Goal: Transaction & Acquisition: Purchase product/service

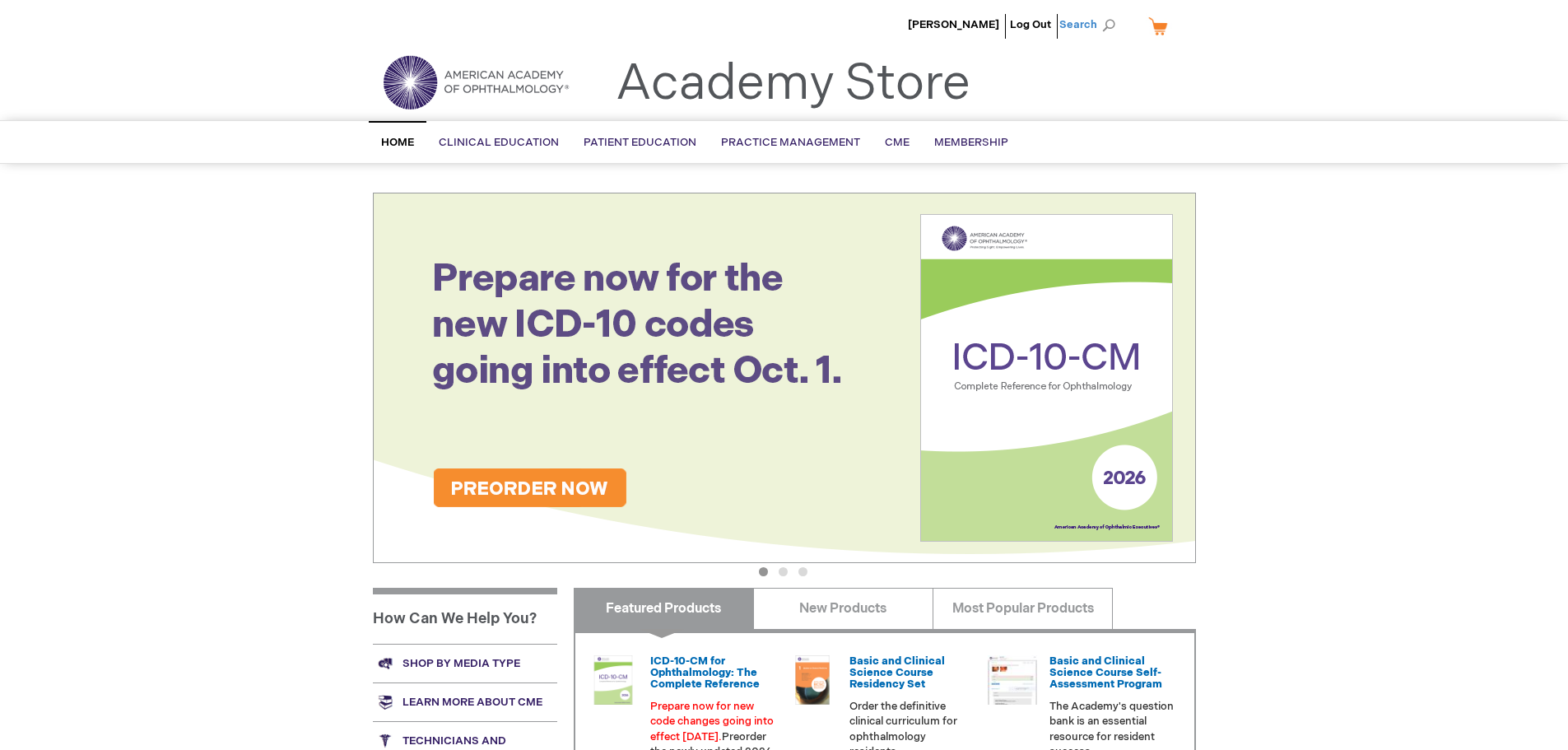
click at [1071, 27] on span "Search" at bounding box center [1091, 25] width 63 height 33
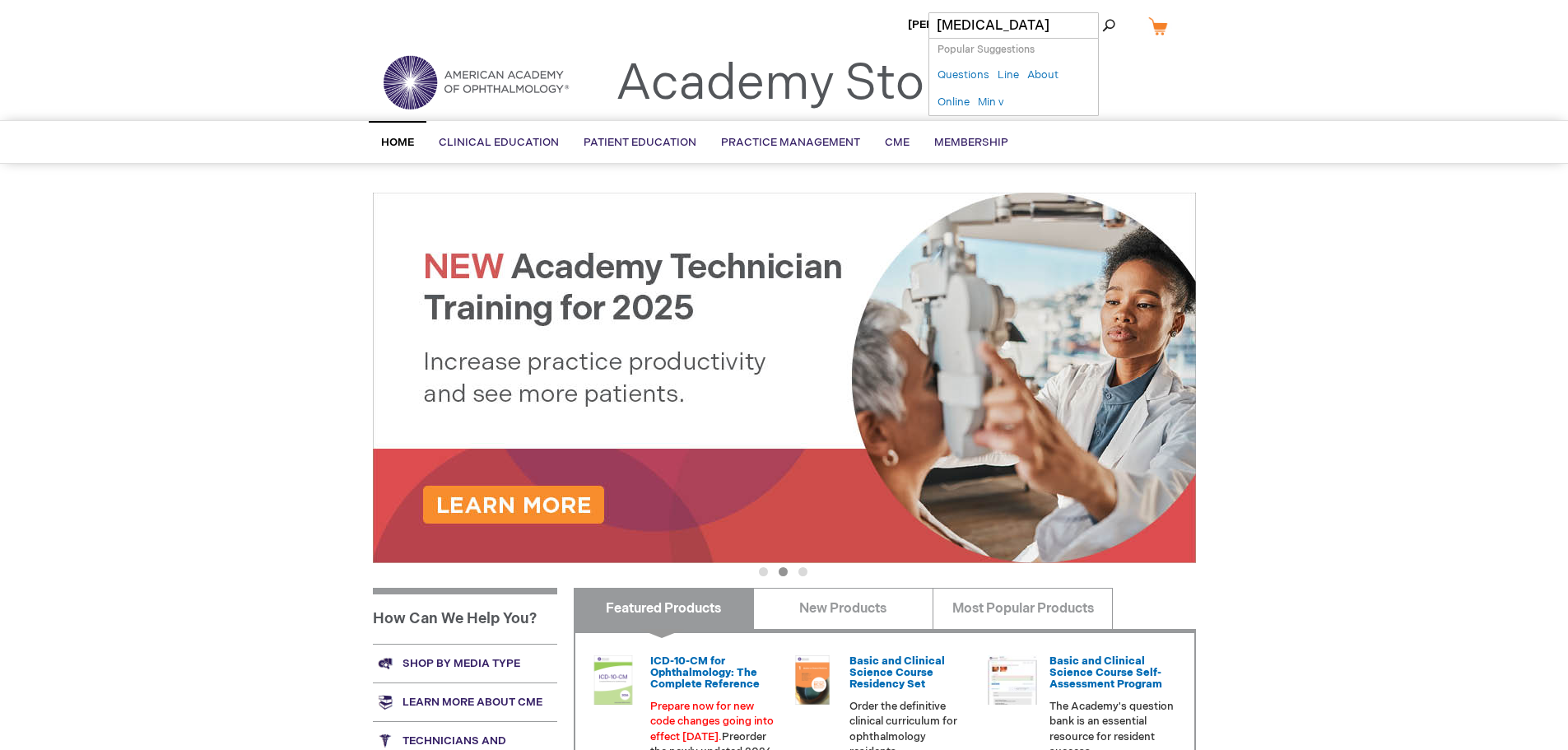
type input "retinopathy"
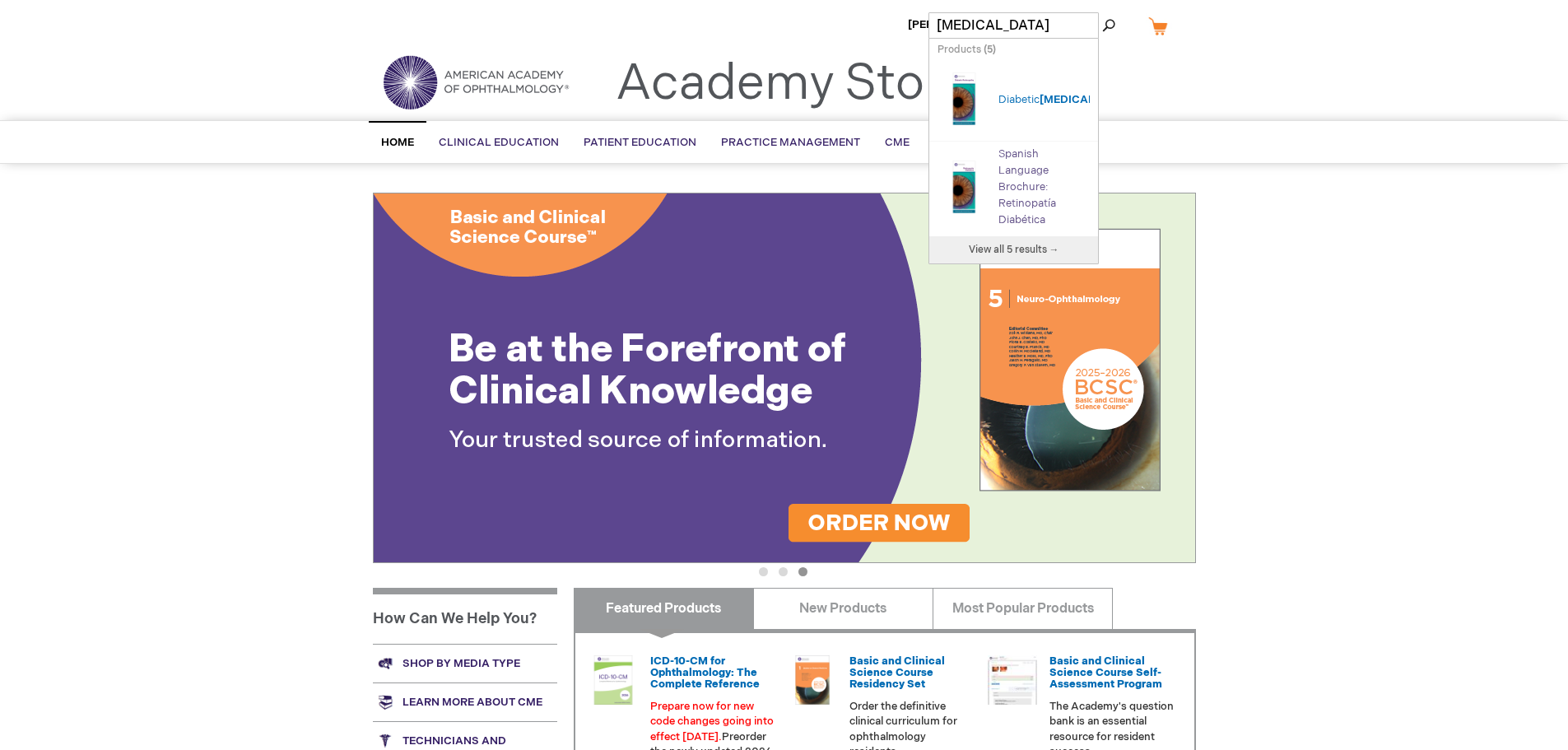
click at [1037, 169] on link "Spanish Language Brochure: Retinopatía Diabética" at bounding box center [1027, 187] width 58 height 79
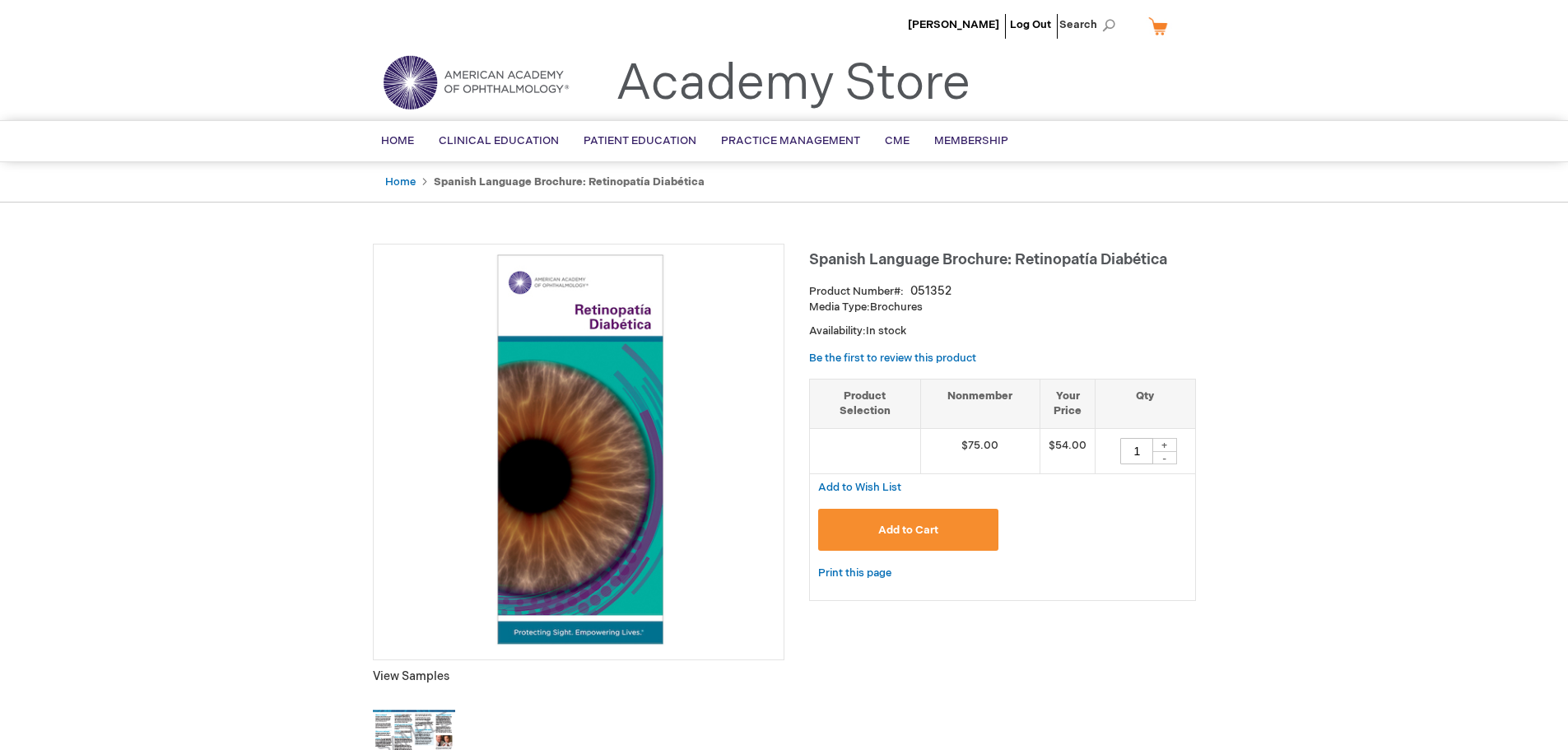
click at [1166, 444] on div "+" at bounding box center [1165, 445] width 25 height 14
type input "2"
click at [930, 539] on button "Add to Cart" at bounding box center [908, 529] width 181 height 42
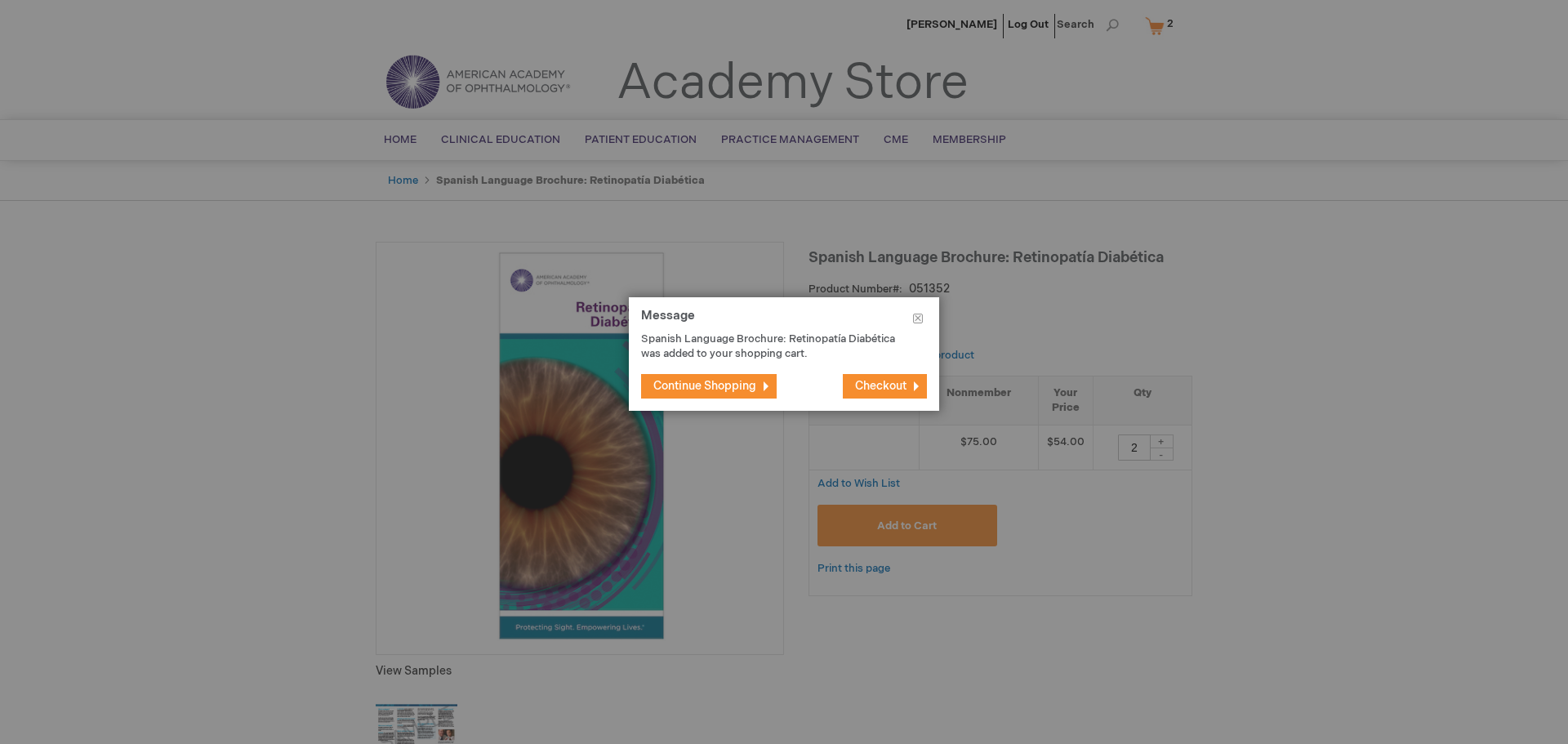
click at [690, 388] on span "Continue Shopping" at bounding box center [705, 386] width 103 height 13
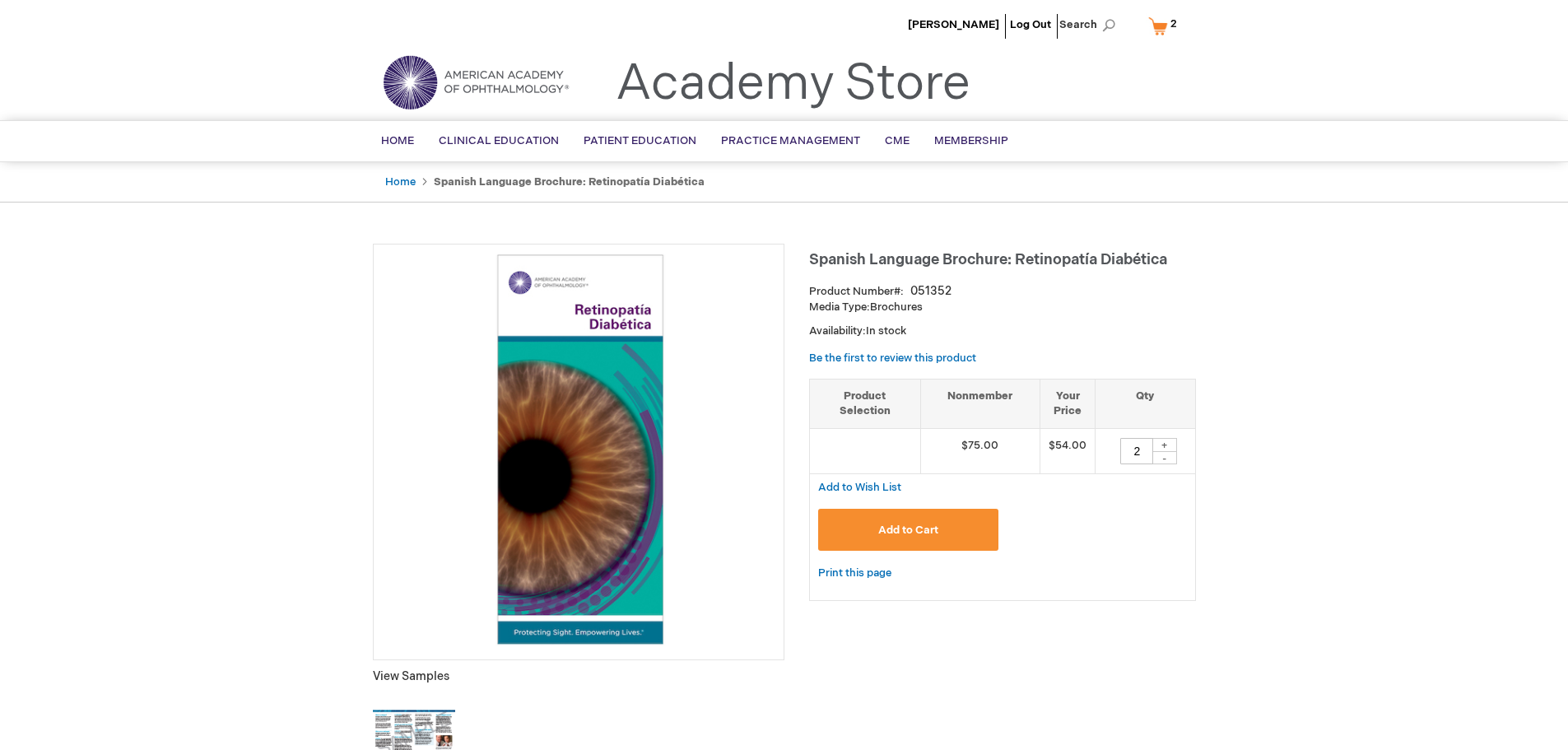
click at [1074, 20] on span "Search" at bounding box center [1091, 25] width 63 height 33
type input "degenera"
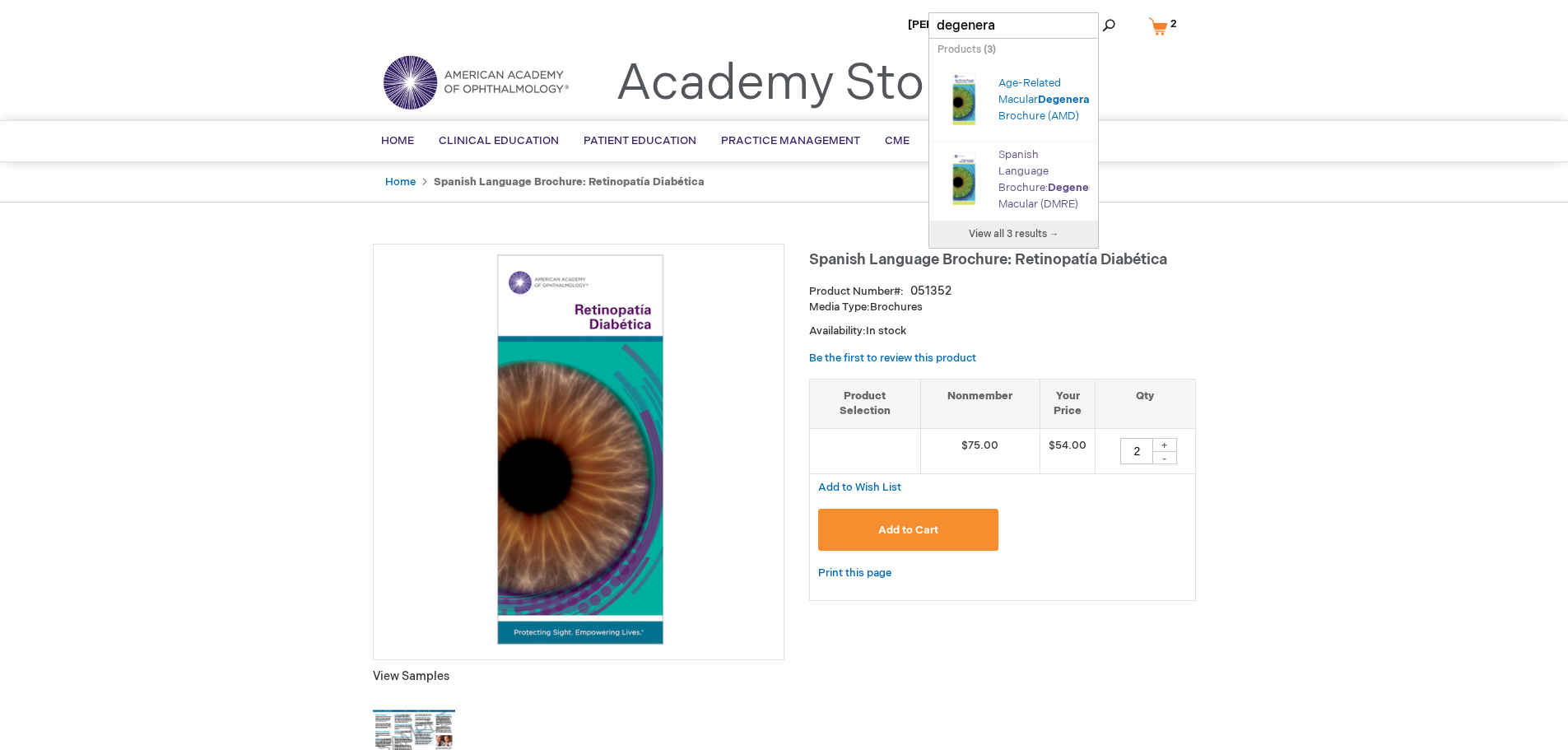
click at [1065, 211] on link "Spanish Language Brochure: Degenera ción Macular (DMRE)" at bounding box center [1059, 180] width 122 height 63
click at [1015, 185] on link "Spanish Language Brochure: Degenera ción Macular (DMRE)" at bounding box center [1059, 180] width 122 height 63
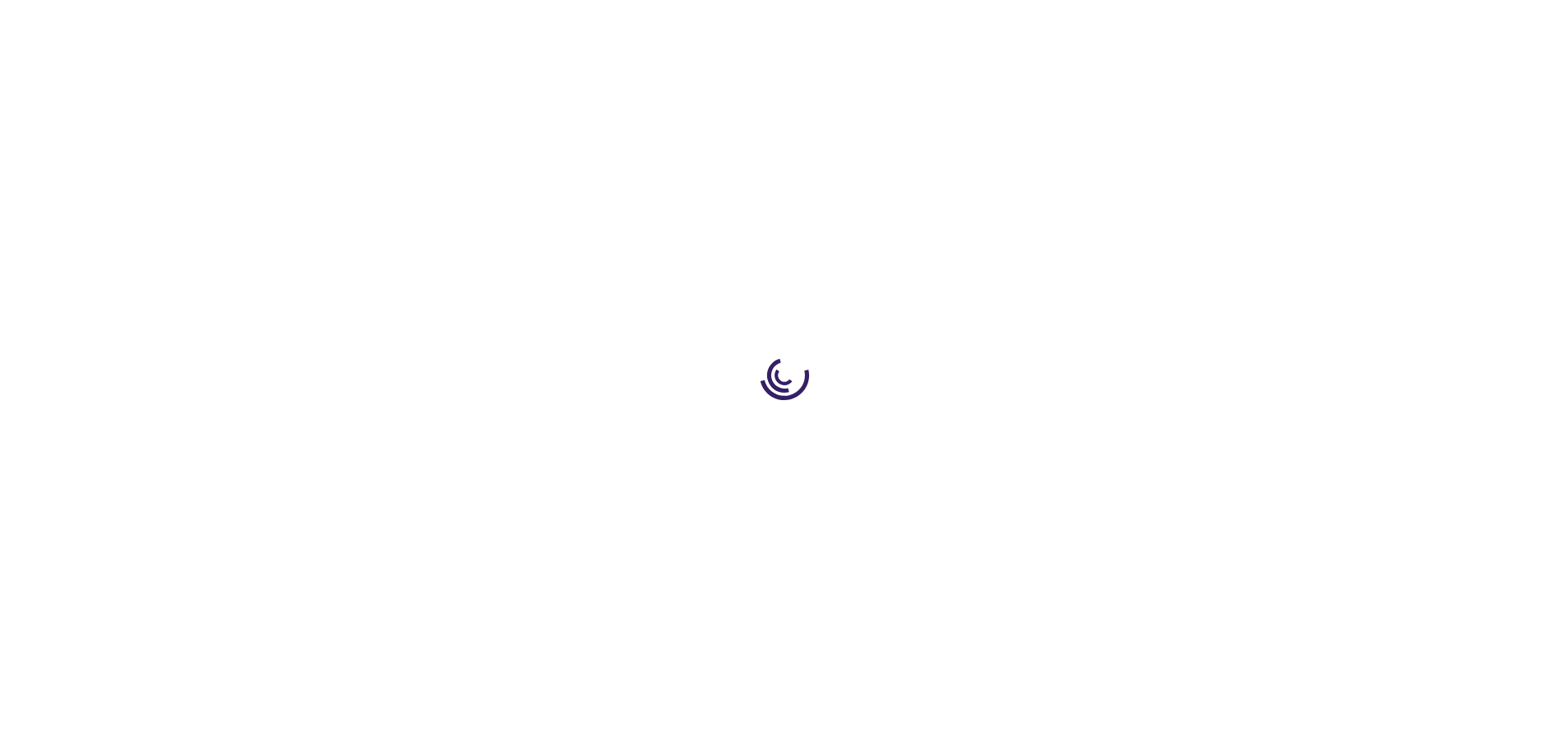
type input "1"
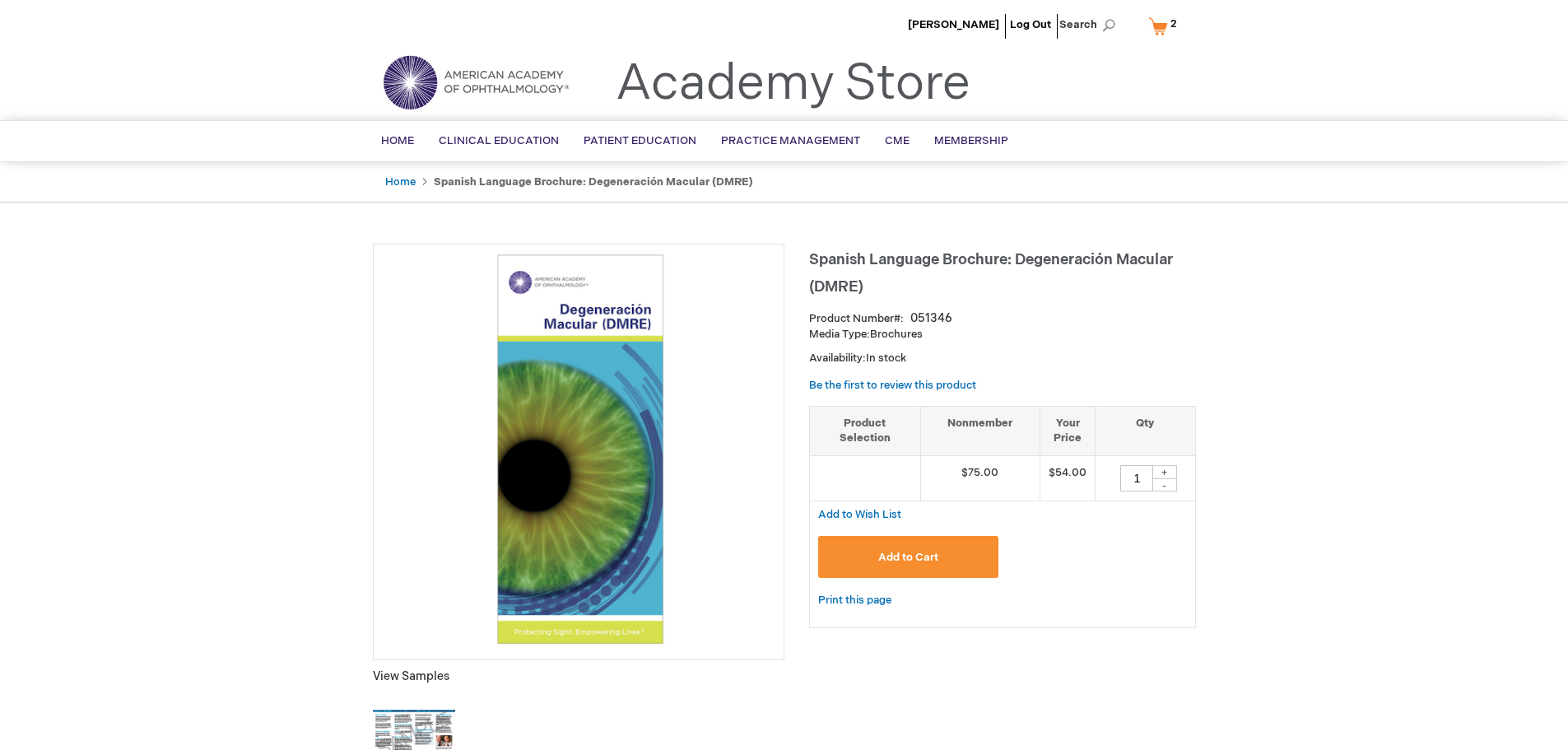
click at [875, 559] on button "Add to Cart" at bounding box center [908, 556] width 181 height 42
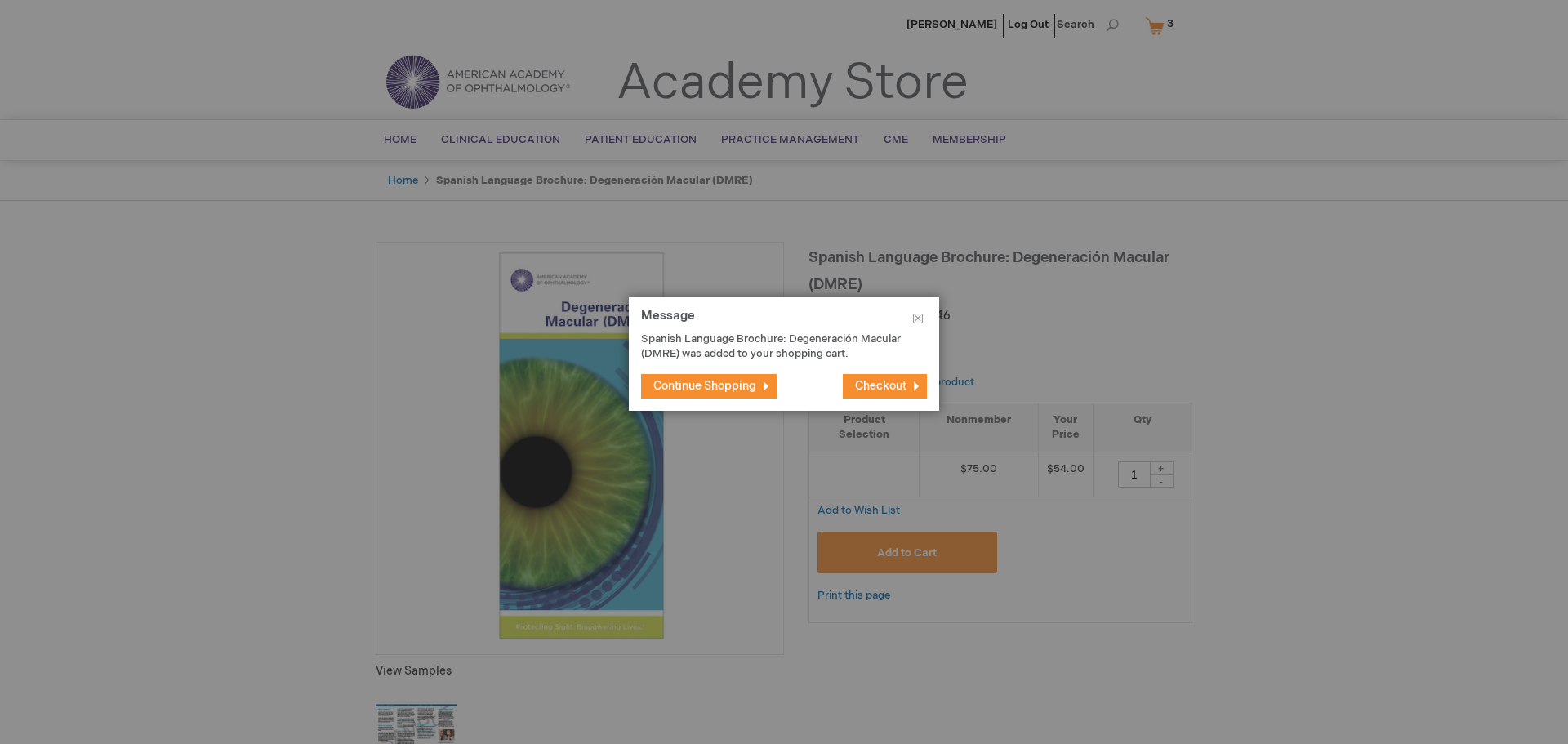
click at [888, 381] on span "Checkout" at bounding box center [880, 386] width 51 height 13
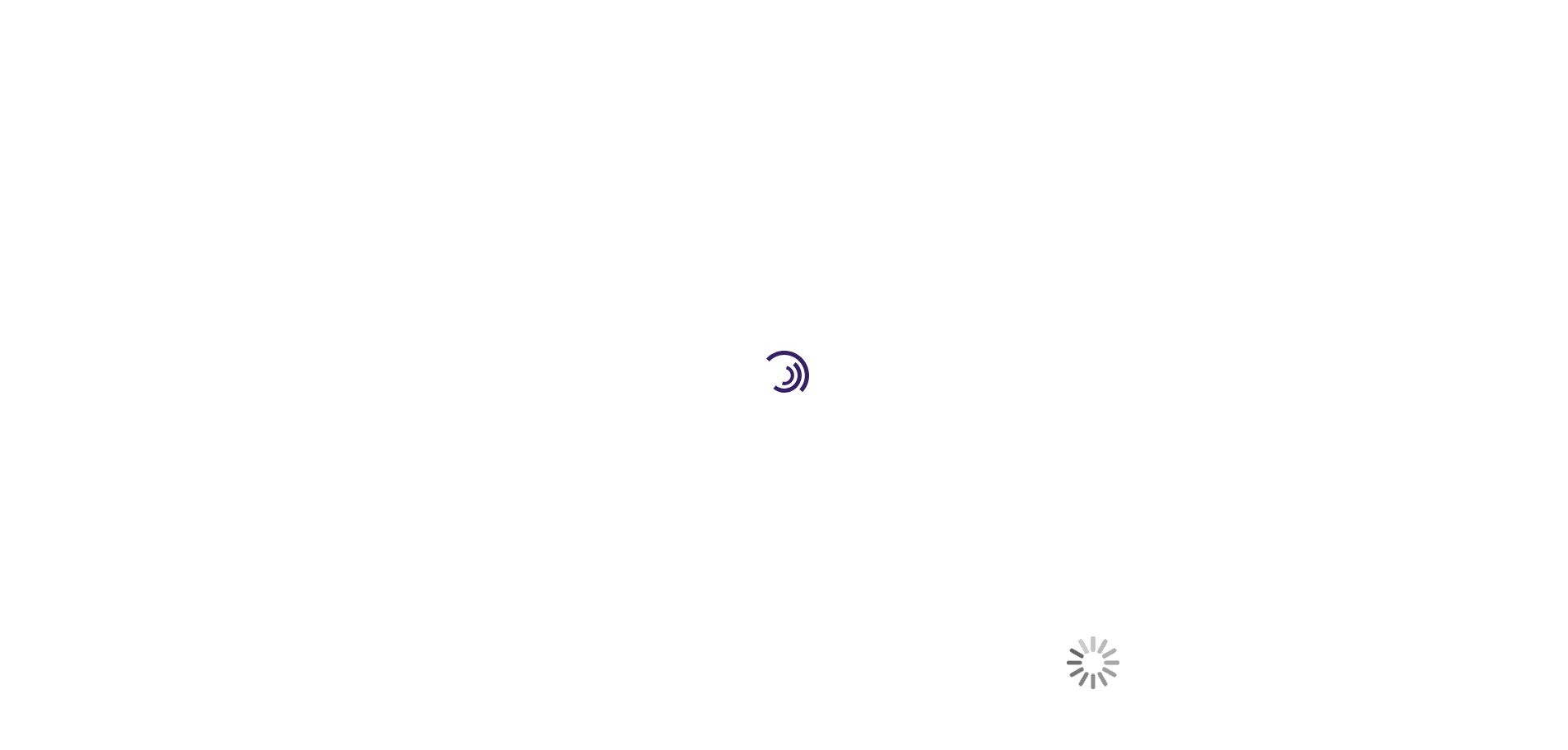
select select "US"
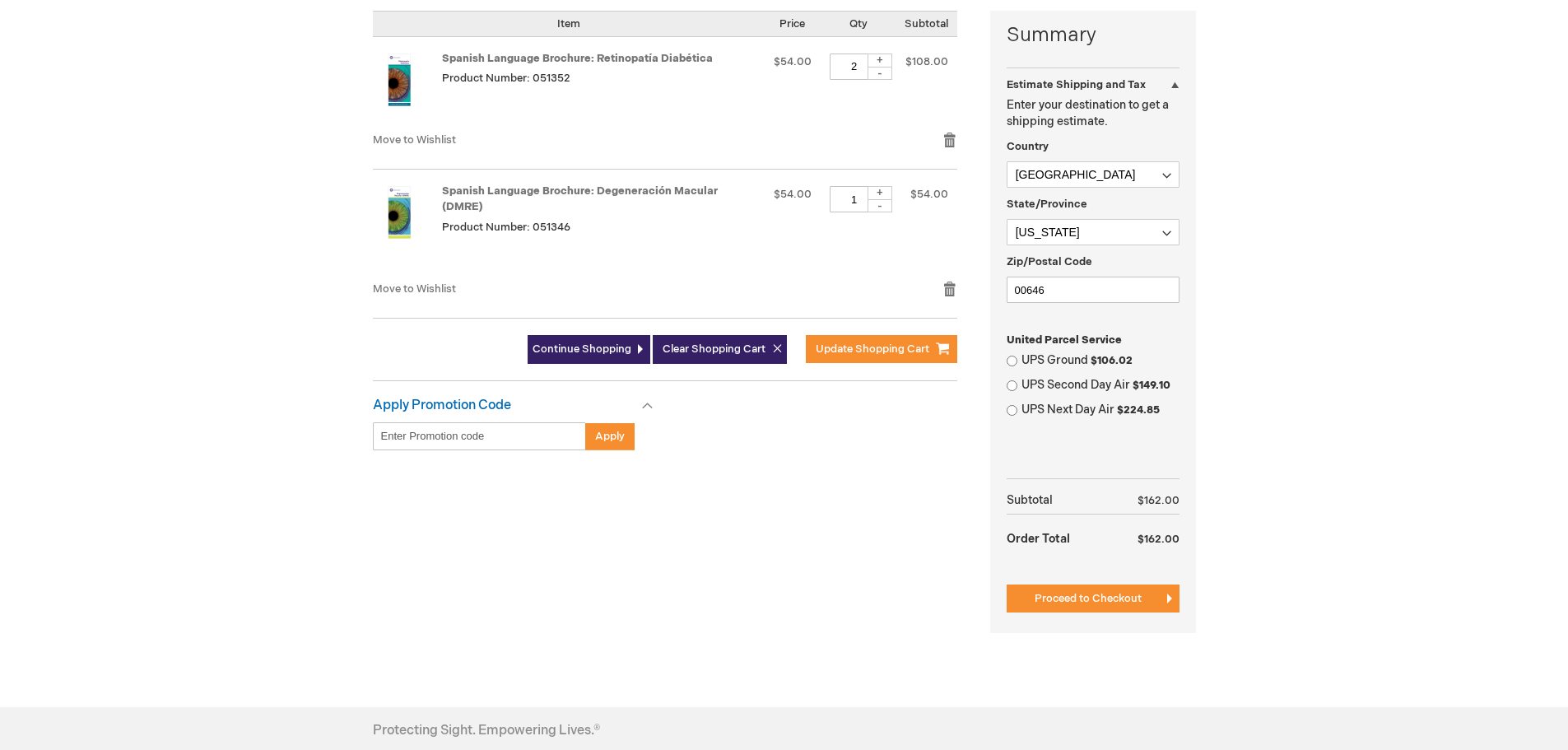
scroll to position [412, 0]
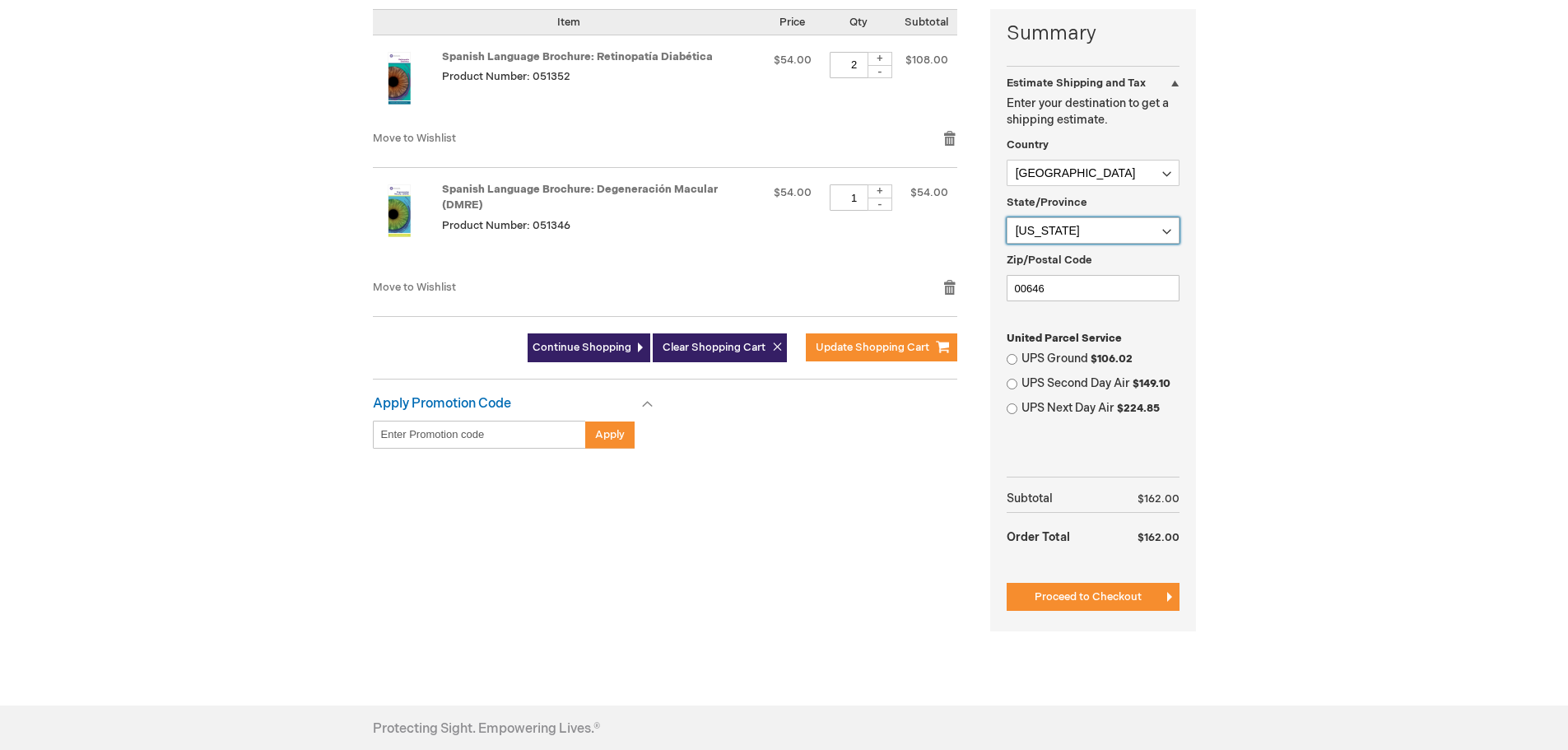
click at [1094, 234] on select "Please select a region, state or province. Alabama Alaska American Samoa Arizon…" at bounding box center [1093, 230] width 173 height 26
click at [1447, 197] on div "Luma Al-Attar Log Out Search My Cart 3 3 items CLOSE RECENTLY ADDED ITEM(S) Clo…" at bounding box center [784, 277] width 1568 height 1379
click at [1166, 238] on select "Please select a region, state or province. Alabama Alaska American Samoa Arizon…" at bounding box center [1093, 230] width 173 height 26
click at [1395, 377] on div "Luma Al-Attar Log Out Search My Cart 3 3 items CLOSE RECENTLY ADDED ITEM(S) Clo…" at bounding box center [784, 277] width 1568 height 1379
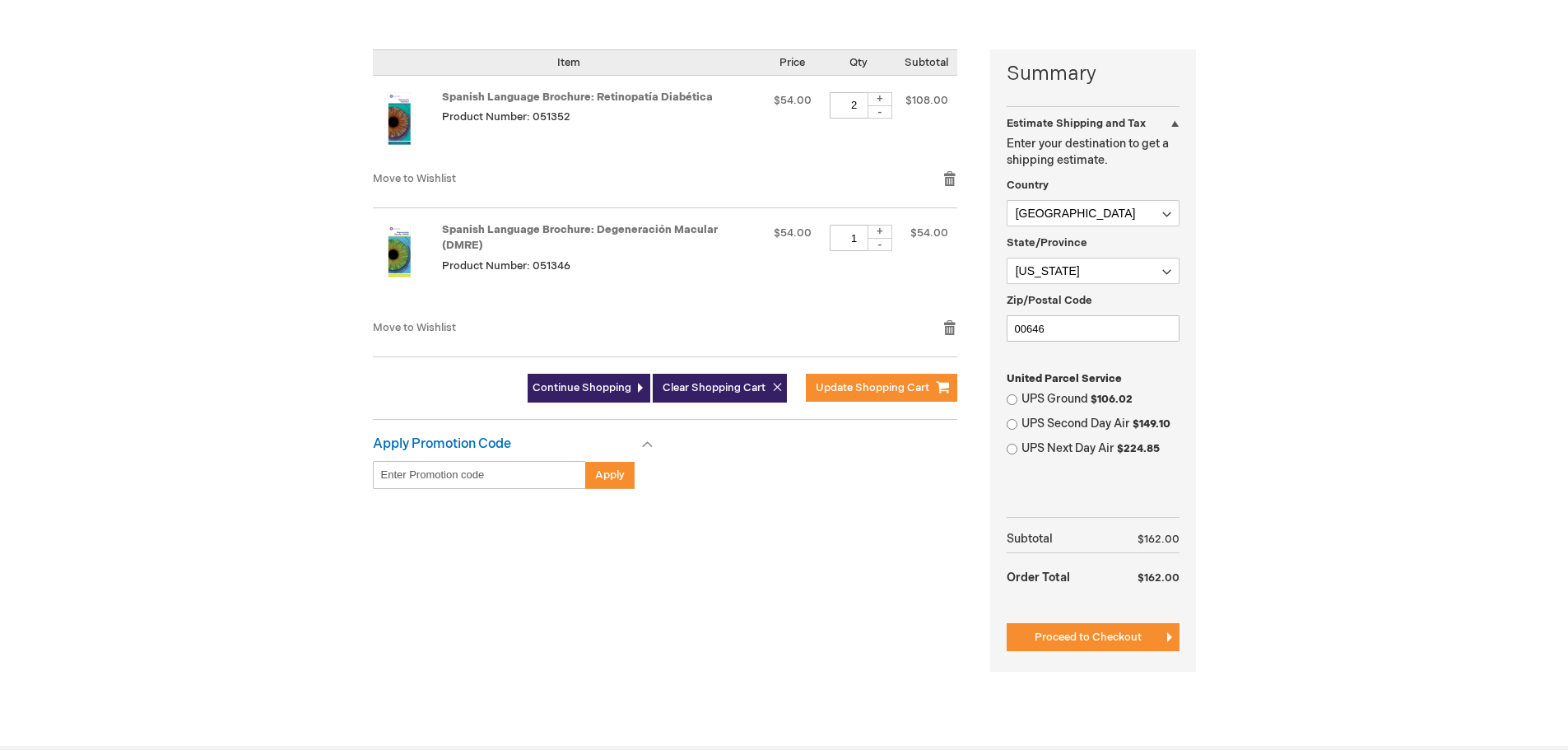
scroll to position [494, 0]
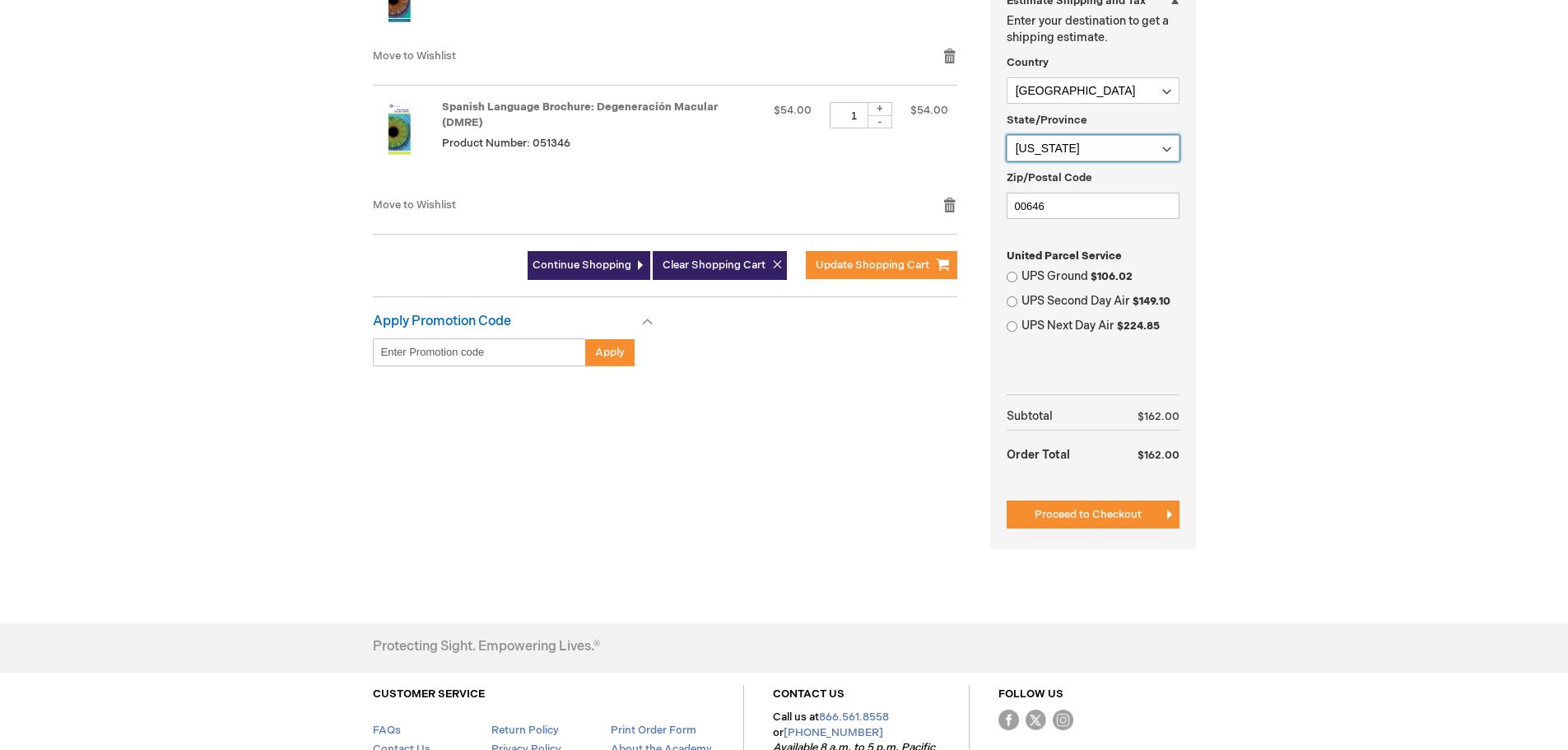
click at [1164, 149] on select "Please select a region, state or province. Alabama Alaska American Samoa Arizon…" at bounding box center [1093, 148] width 173 height 26
select select "31"
click at [1007, 135] on select "Please select a region, state or province. Alabama Alaska American Samoa Arizon…" at bounding box center [1093, 148] width 173 height 26
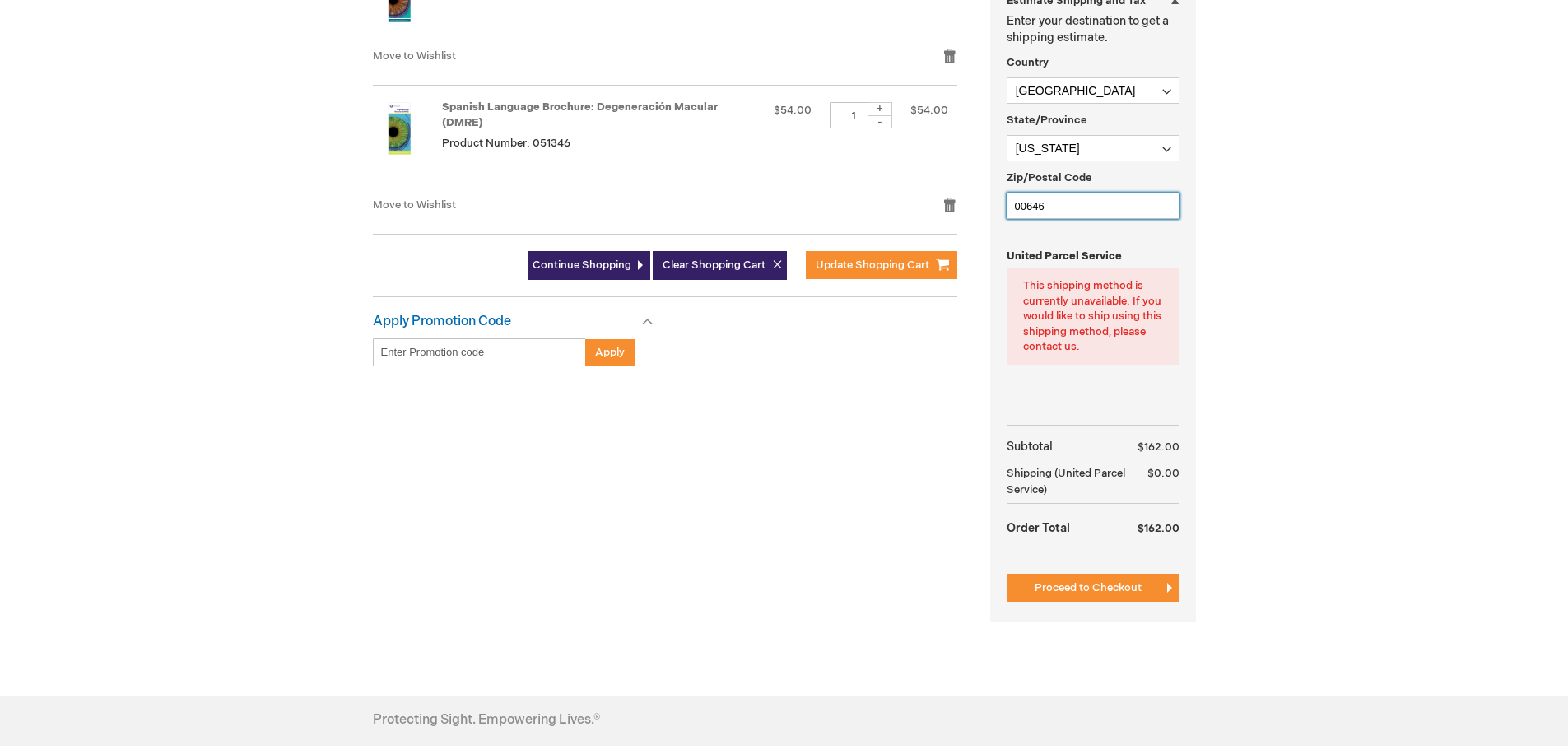
drag, startPoint x: 1113, startPoint y: 208, endPoint x: 951, endPoint y: 216, distance: 162.2
click at [951, 216] on div "Summary Estimate Shipping and Tax Estimate Shipping and Tax Enter your destinat…" at bounding box center [784, 285] width 823 height 717
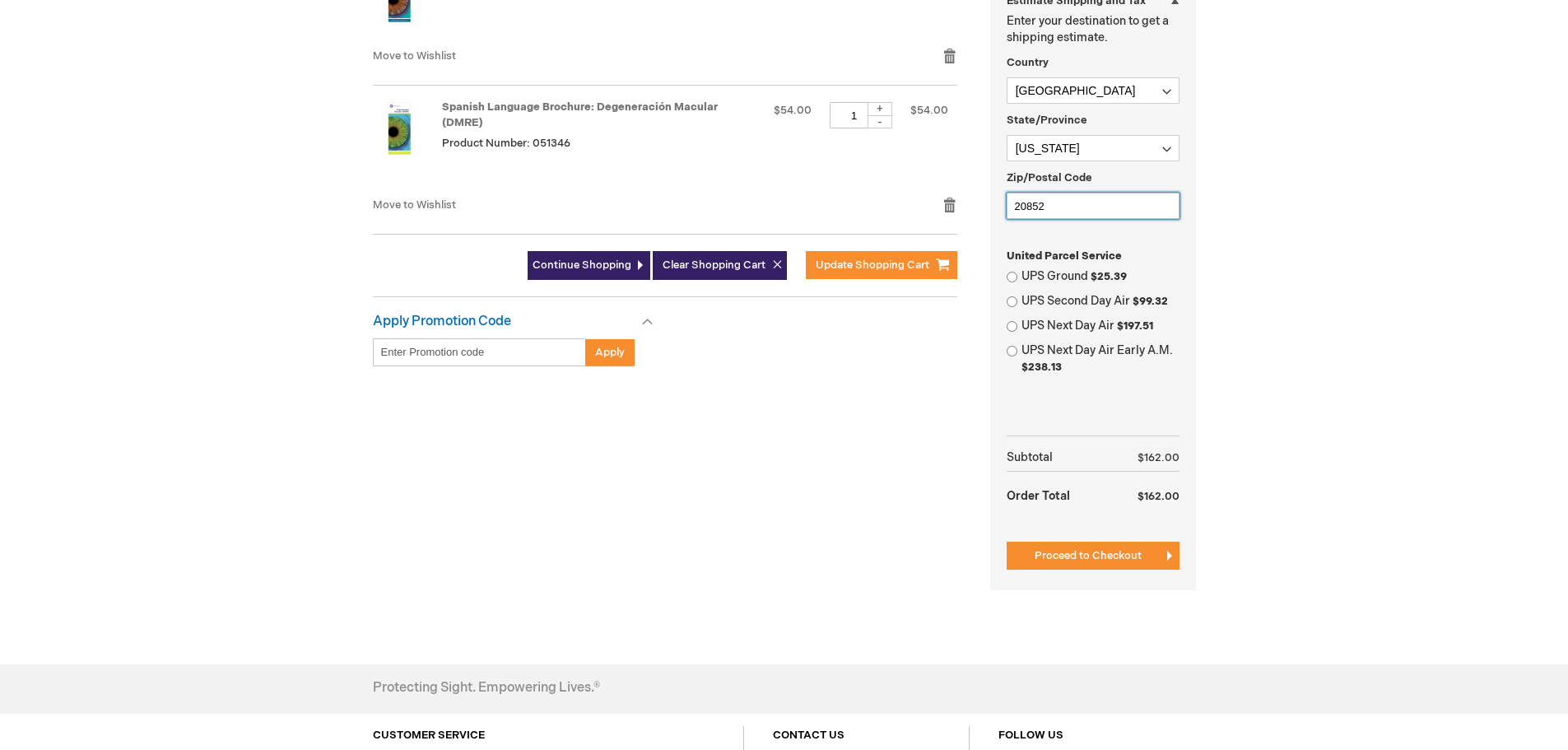
type input "20852"
click at [1013, 278] on input "UPS Ground $25.39" at bounding box center [1012, 277] width 11 height 11
radio input "true"
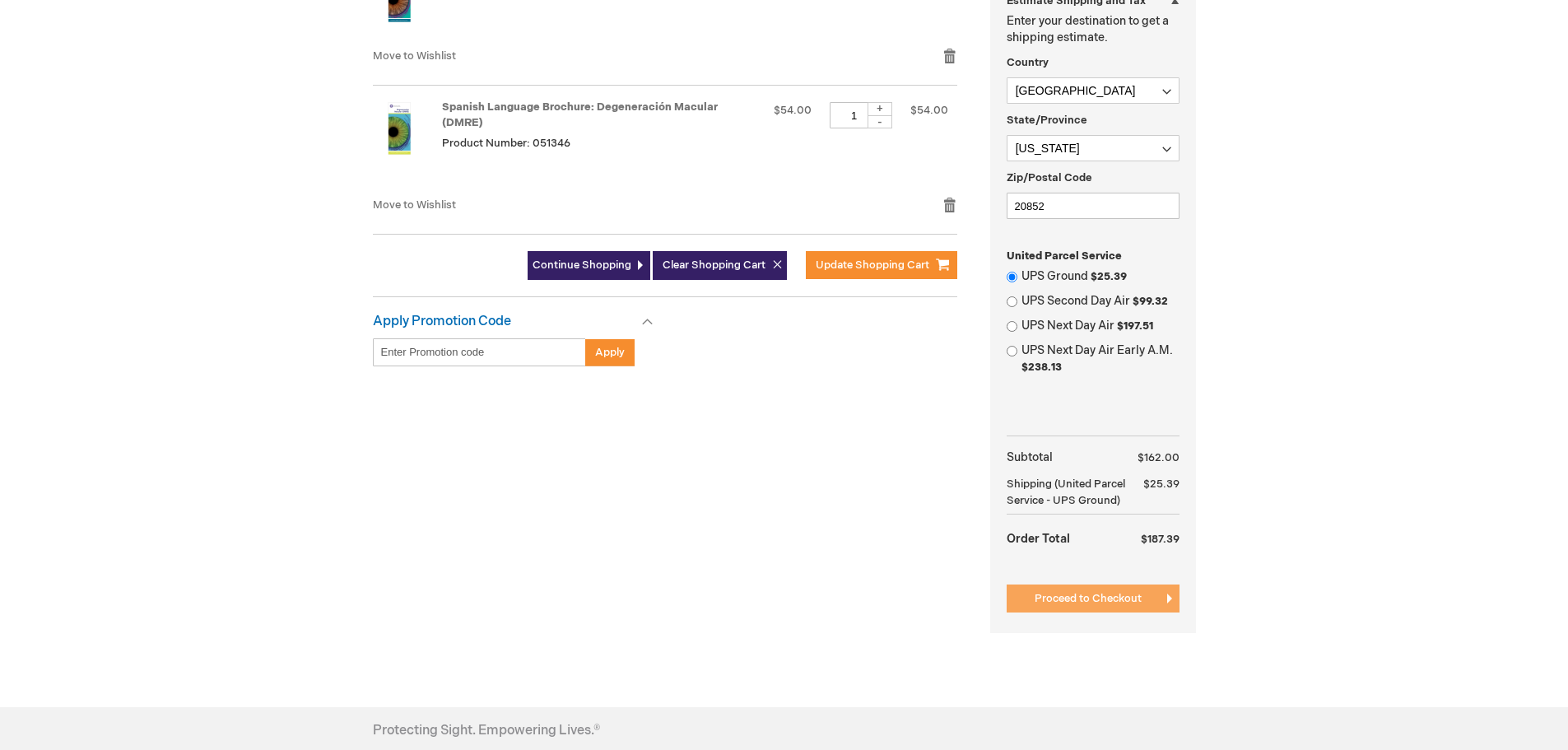
click at [1111, 601] on span "Proceed to Checkout" at bounding box center [1088, 599] width 107 height 14
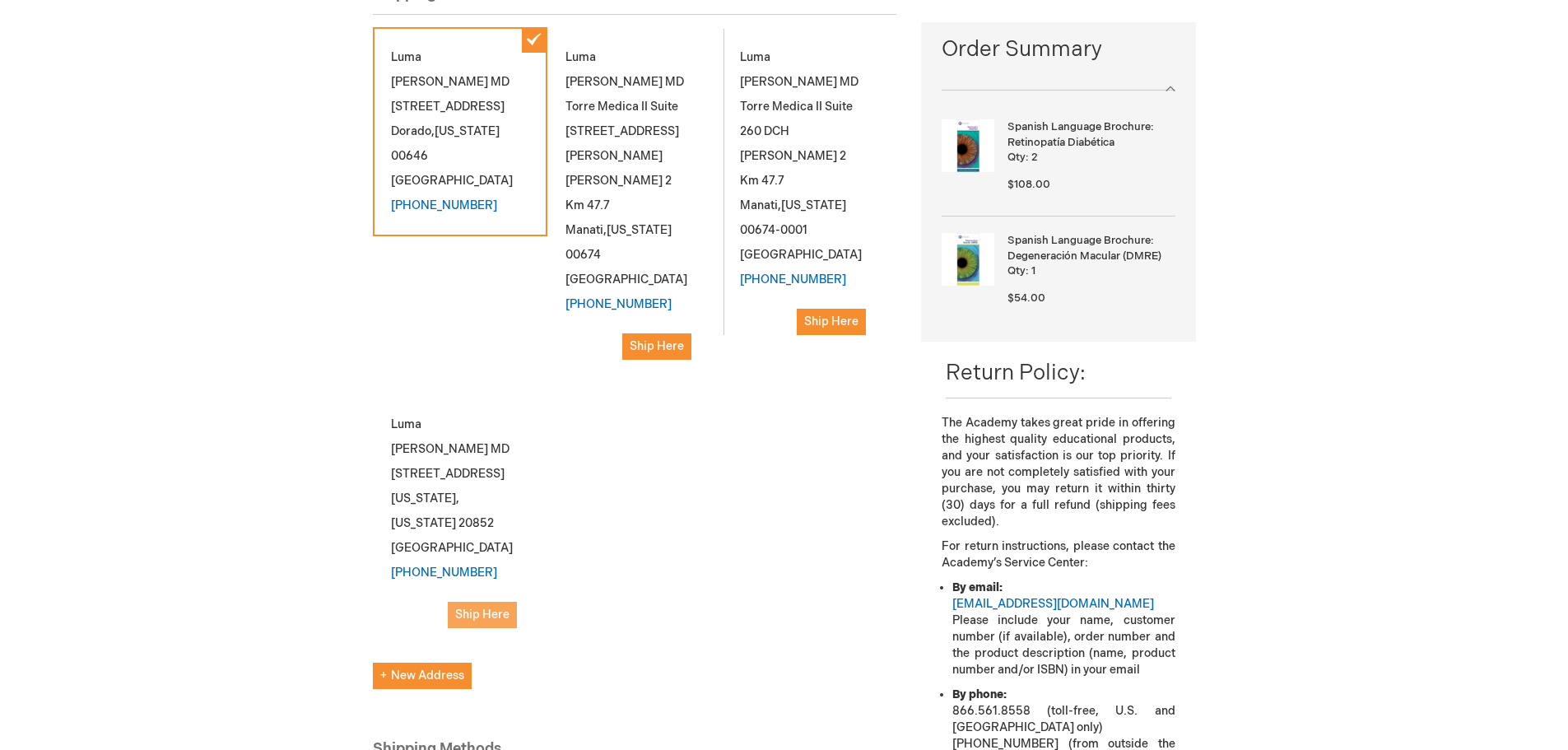
scroll to position [247, 0]
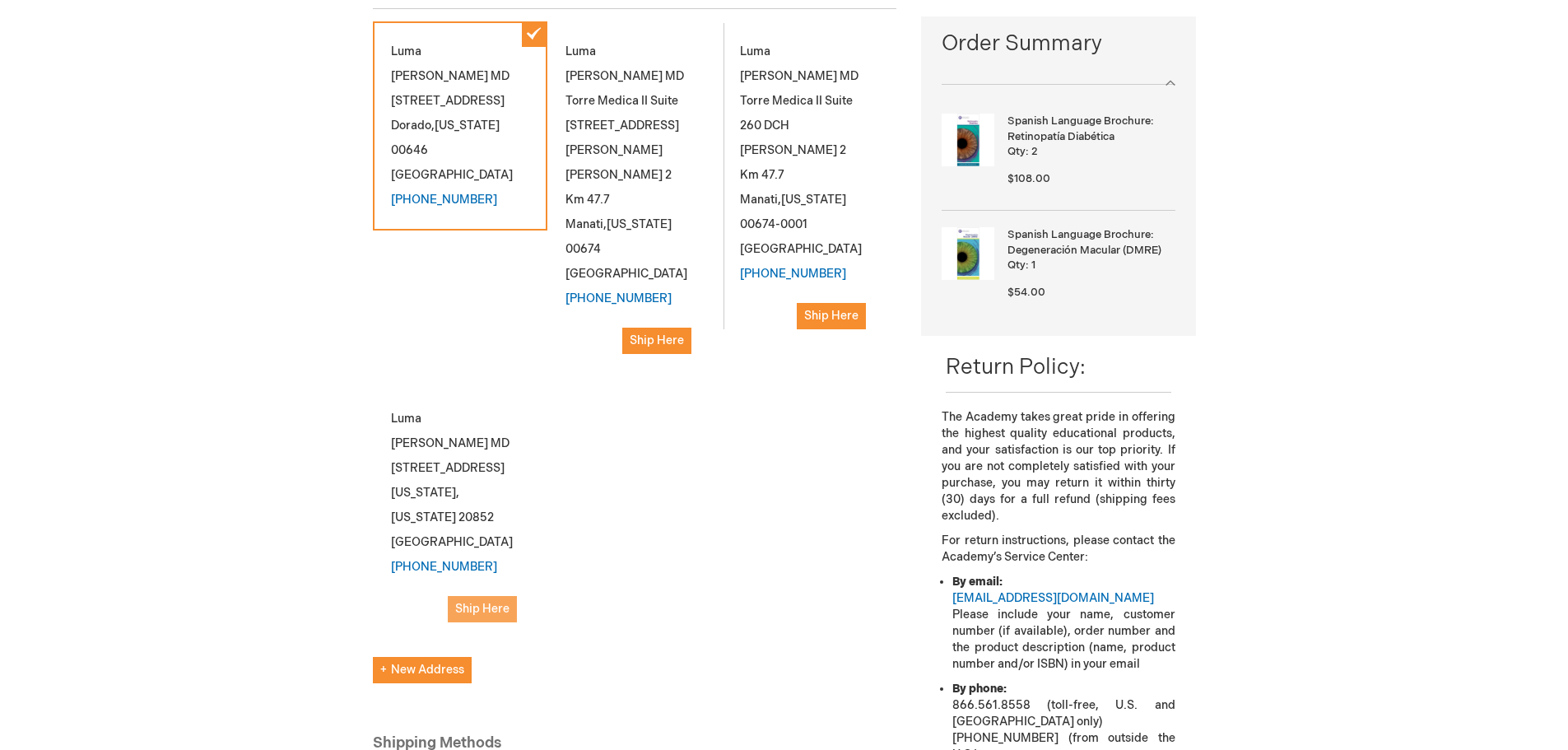
click at [482, 602] on span "Ship Here" at bounding box center [482, 609] width 54 height 14
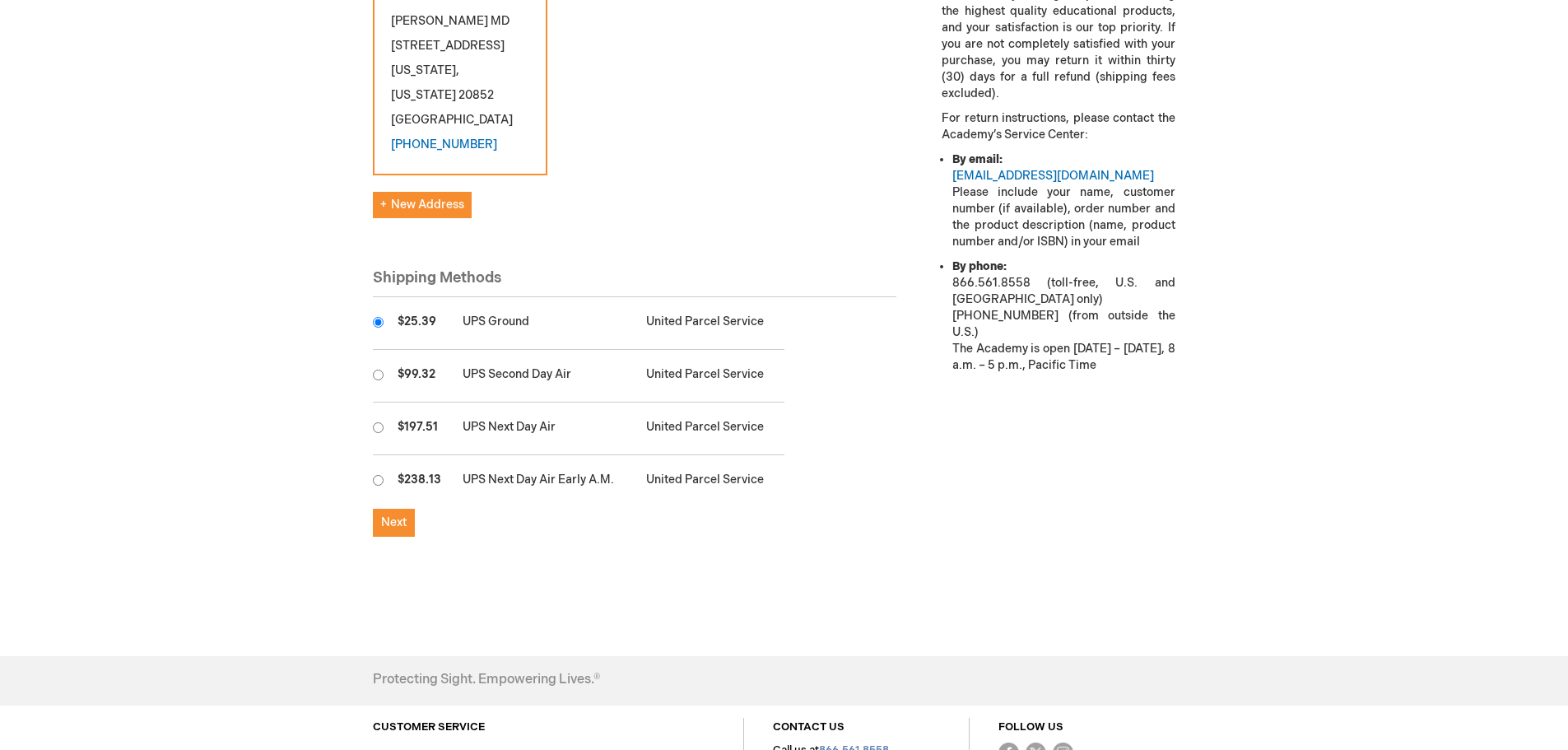
scroll to position [623, 0]
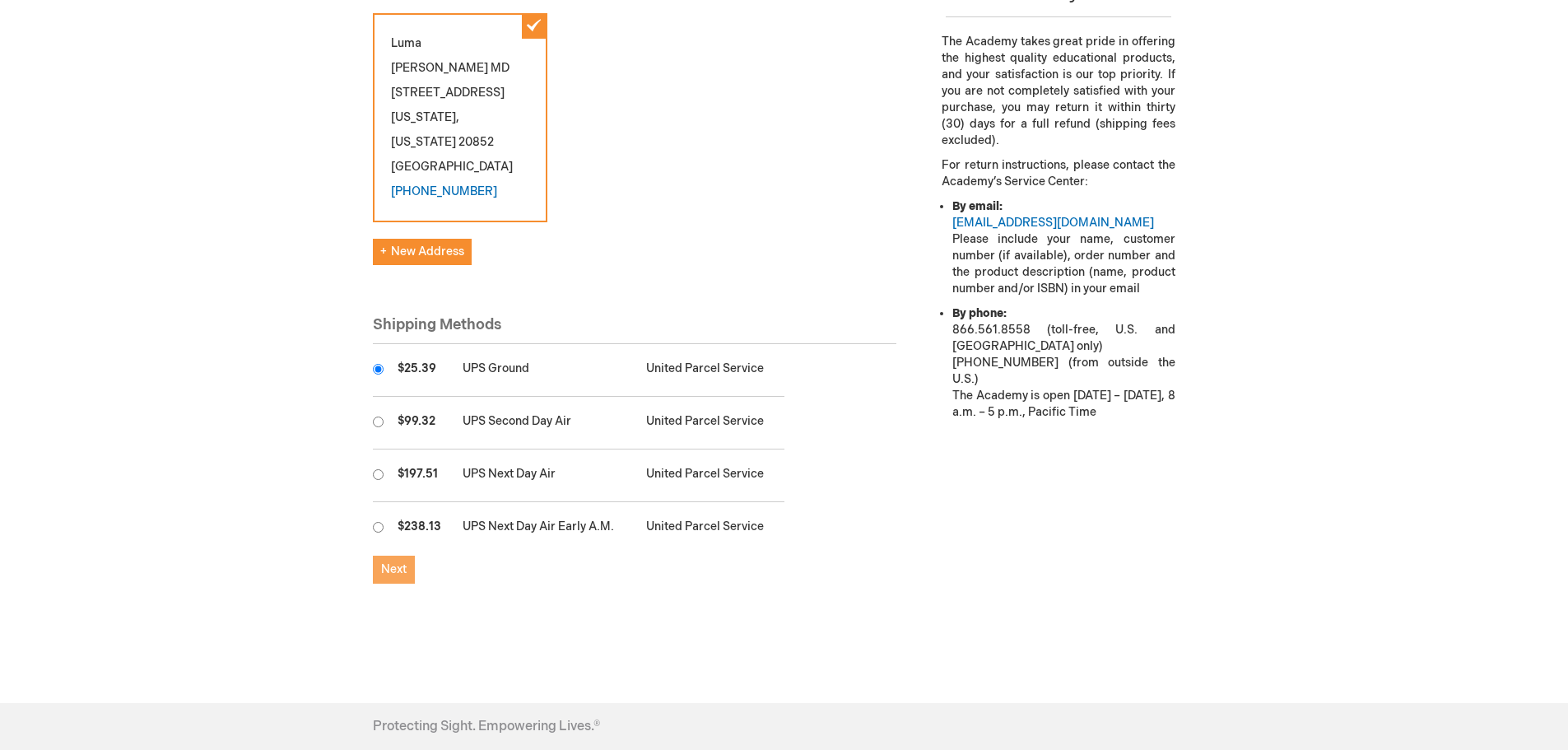
click at [381, 562] on span "Next" at bounding box center [394, 569] width 25 height 14
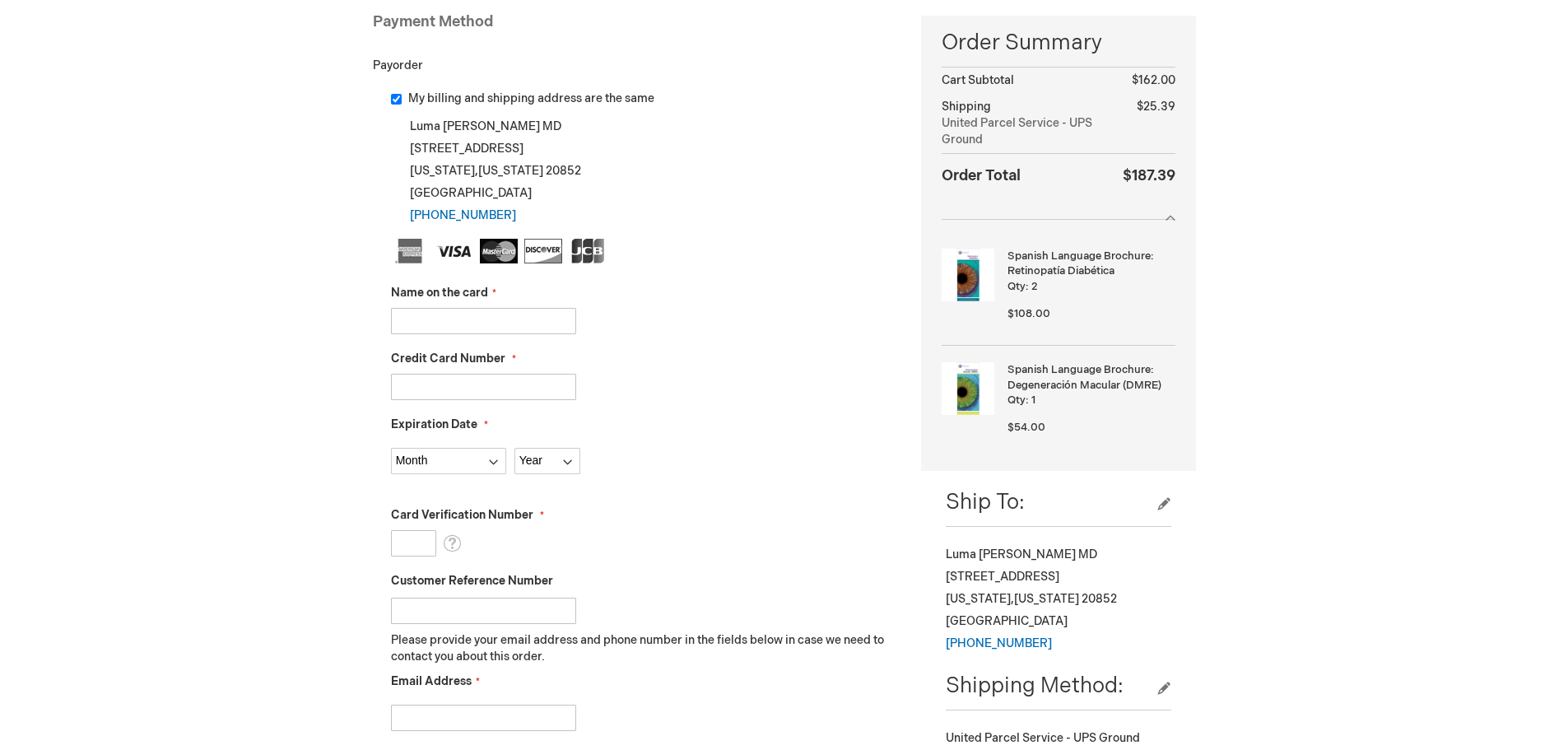
scroll to position [247, 0]
click at [540, 316] on input "Name on the card" at bounding box center [484, 322] width 185 height 26
type input "i"
type input "[PERSON_NAME]"
click at [492, 390] on input "Credit Card Number" at bounding box center [484, 387] width 185 height 26
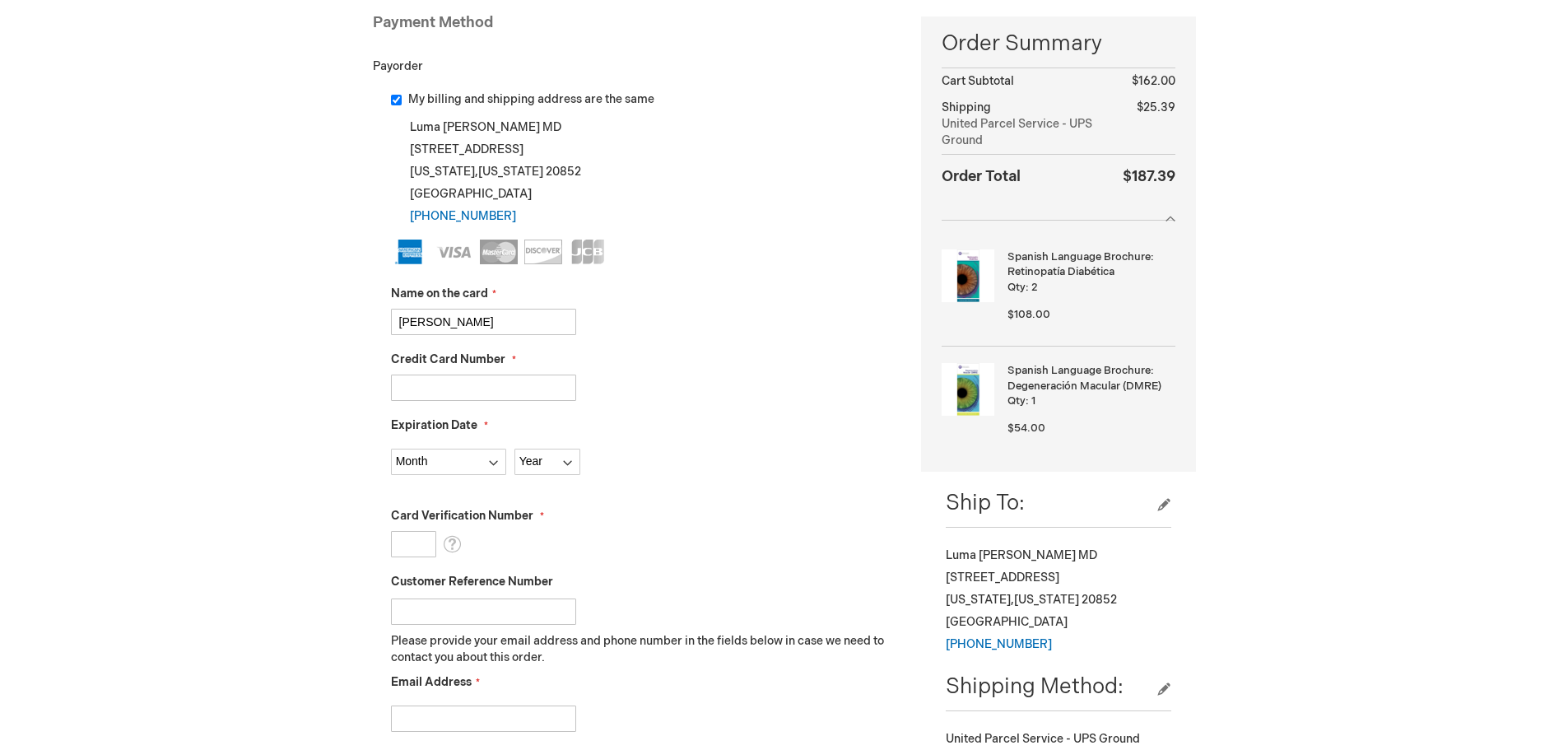
type input "371556459774008"
click at [487, 468] on select "Month 01 - January 02 - February 03 - March 04 - April 05 - May 06 - June 07 - …" at bounding box center [449, 461] width 115 height 26
select select "8"
click at [391, 448] on select "Month 01 - January 02 - February 03 - March 04 - April 05 - May 06 - June 07 - …" at bounding box center [449, 461] width 115 height 26
click at [570, 452] on select "Year 2025 2026 2027 2028 2029 2030 2031 2032 2033 2034 2035" at bounding box center [548, 461] width 66 height 26
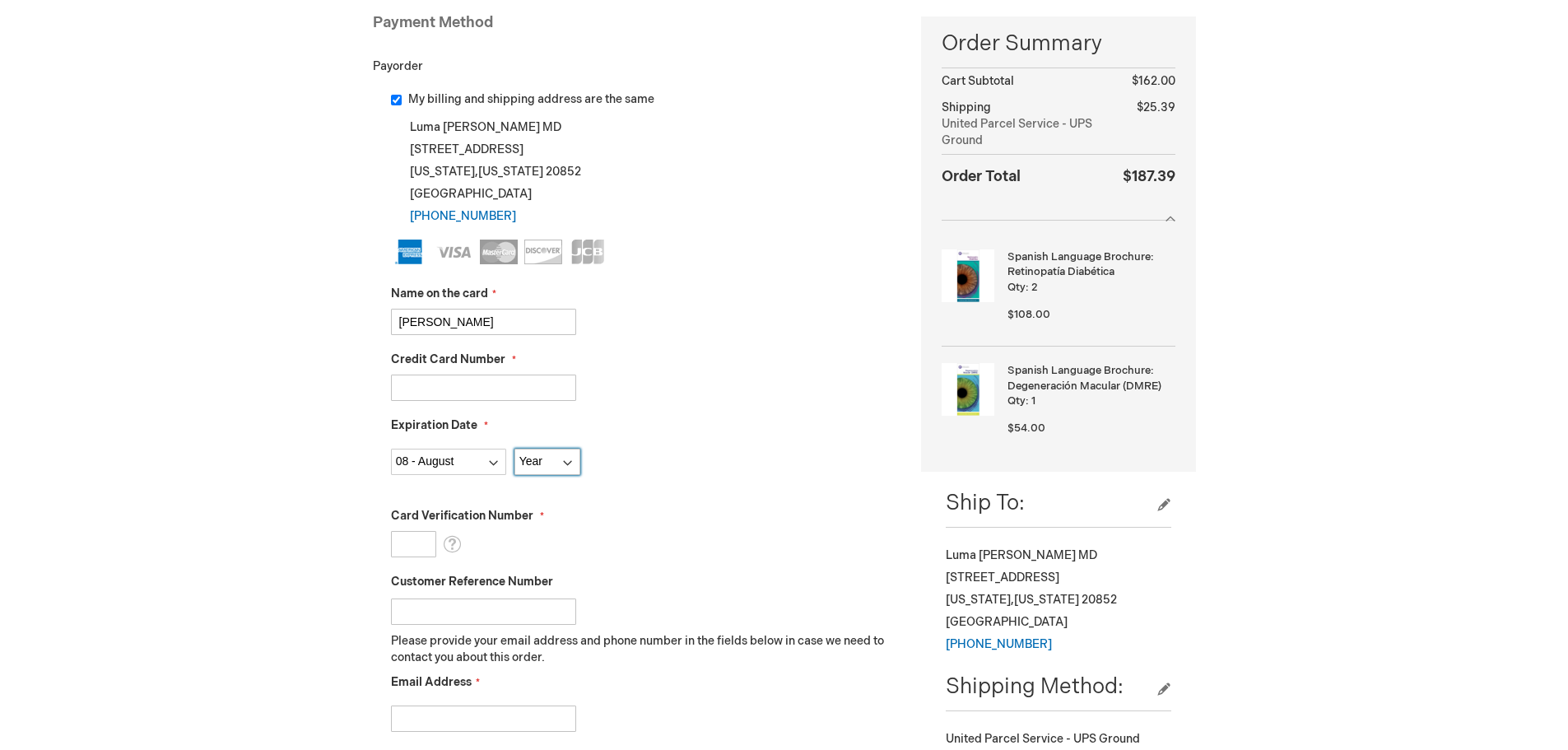
select select "2027"
click at [514, 448] on select "Year 2025 2026 2027 2028 2029 2030 2031 2032 2033 2034 2035" at bounding box center [548, 461] width 66 height 26
click at [428, 534] on input "Card Verification Number" at bounding box center [413, 544] width 45 height 26
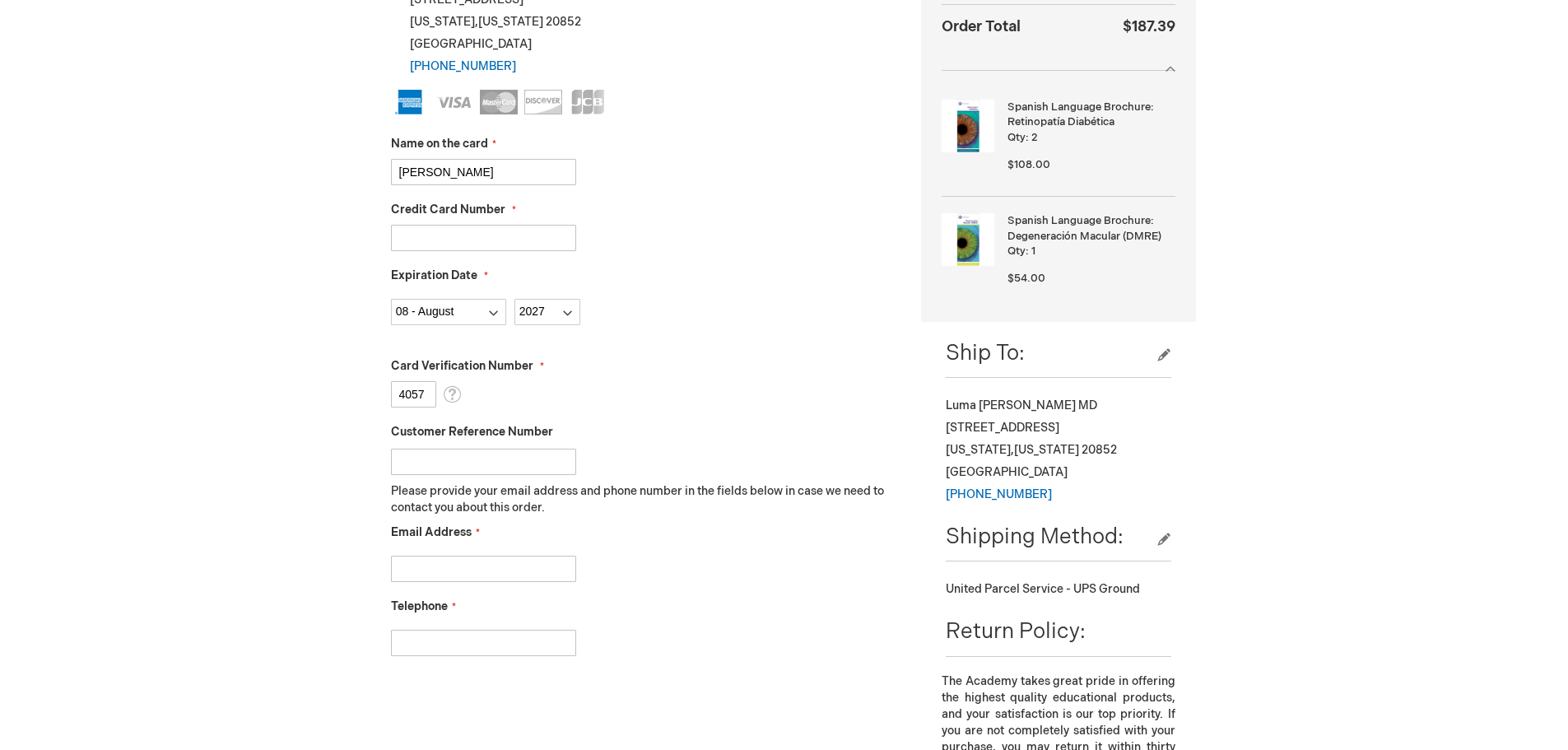
scroll to position [412, 0]
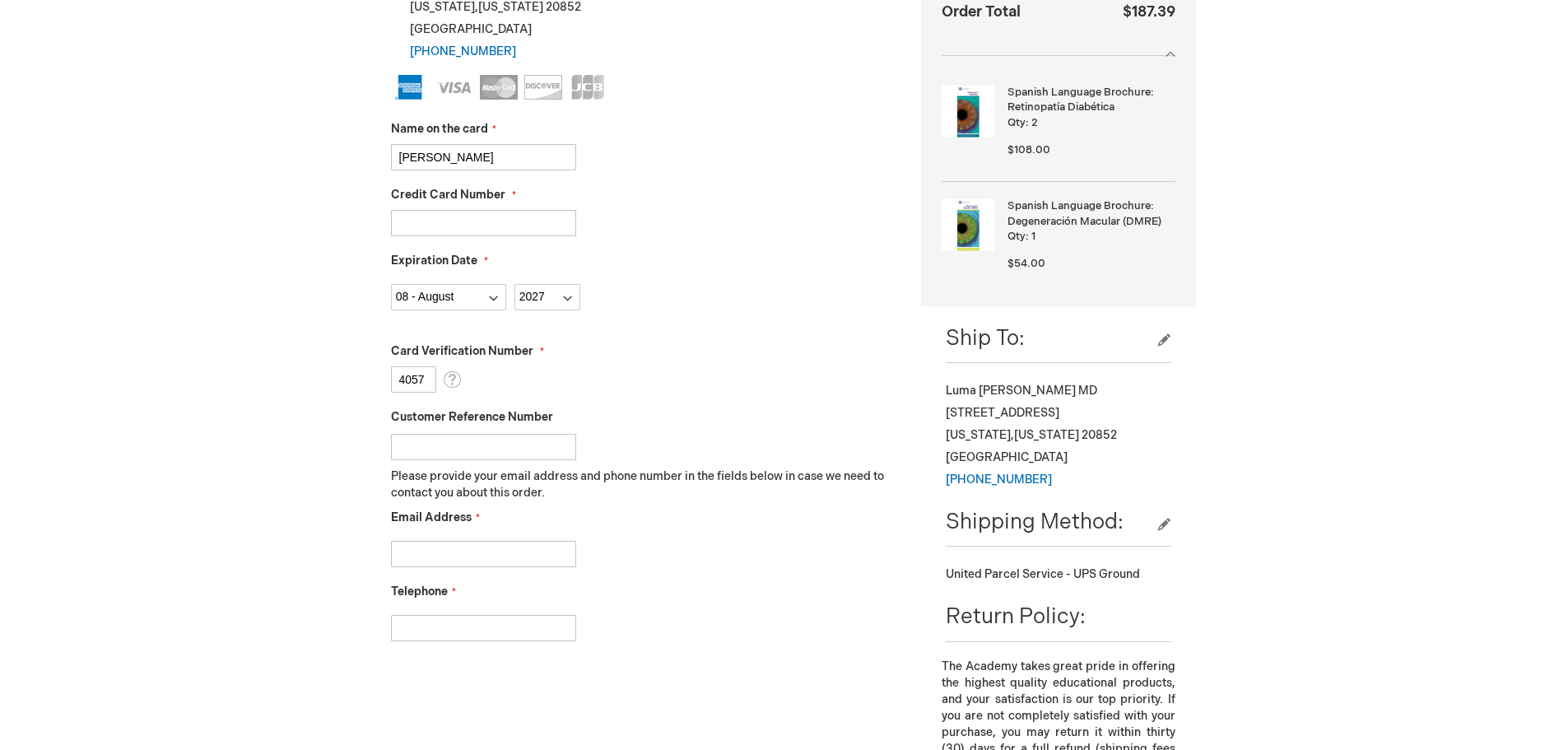
type input "4057"
click at [497, 545] on input "Email Address" at bounding box center [484, 554] width 185 height 26
type input "lumaretina@gmail.com"
click at [473, 628] on input "Telephone" at bounding box center [484, 628] width 185 height 26
type input "7878541900"
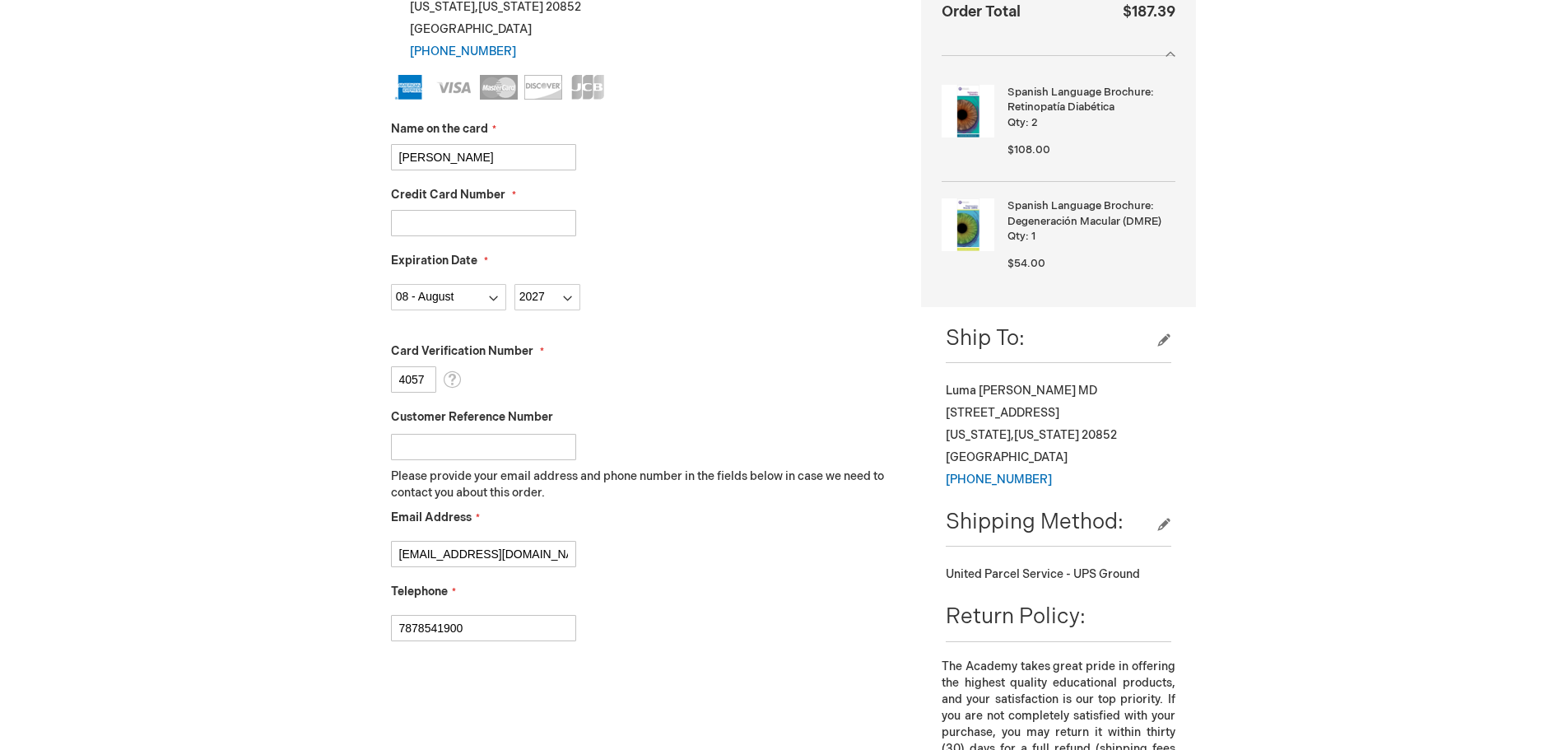
click at [658, 577] on fieldset "Name on the card Luma Al-Attar Credit Card Number 371556459774008 Expiration Da…" at bounding box center [644, 366] width 506 height 584
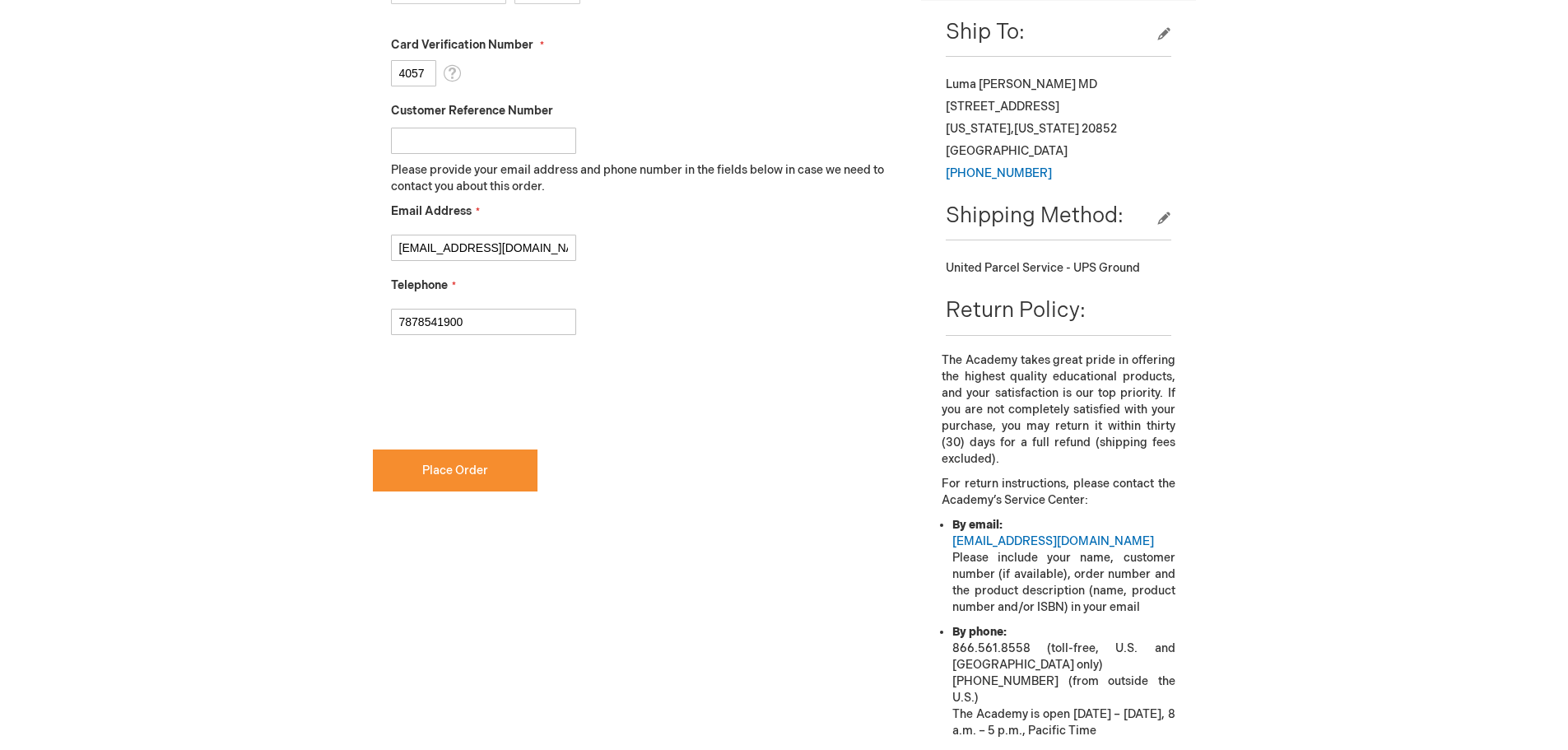
scroll to position [906, 0]
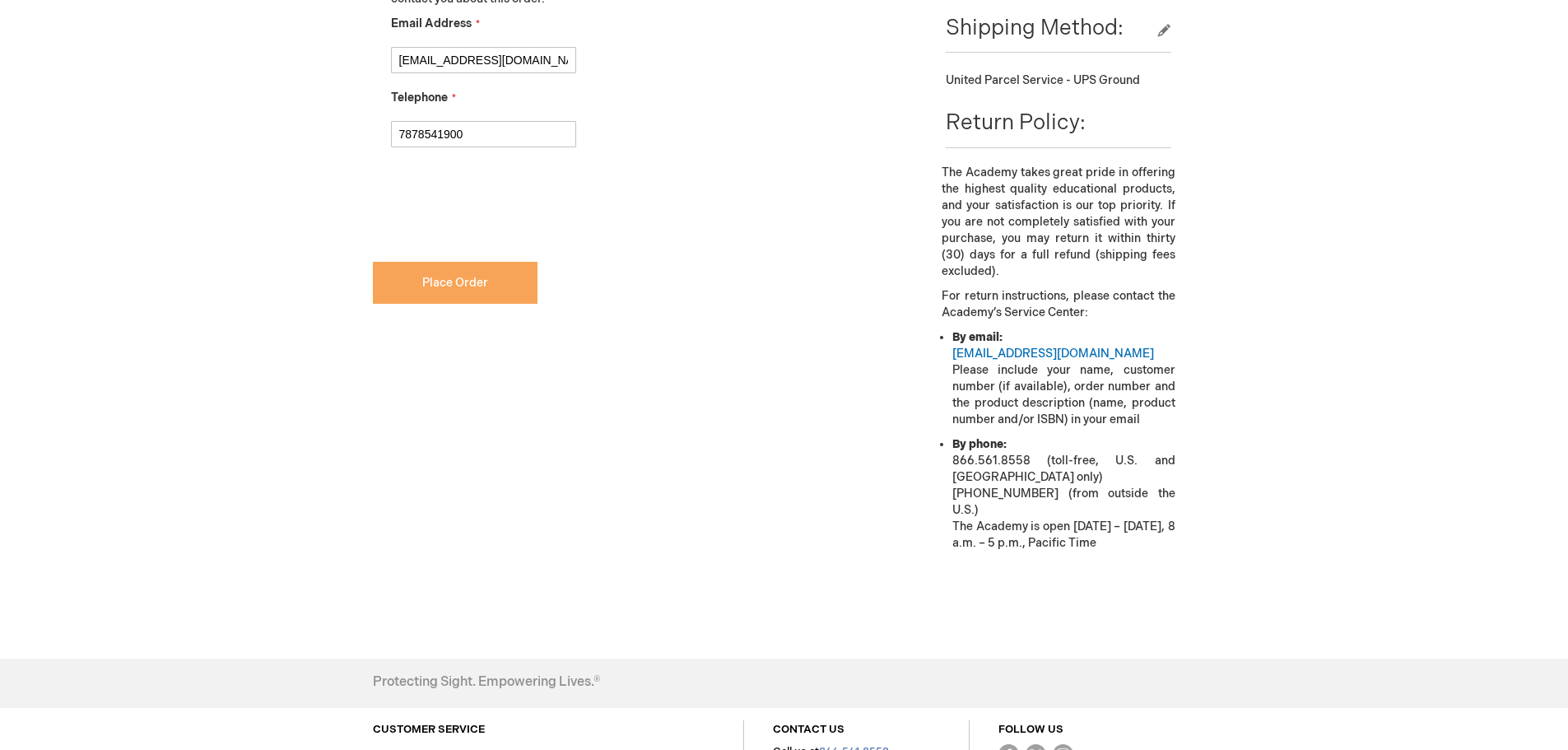
checkbox input "true"
click at [466, 288] on span "Place Order" at bounding box center [455, 283] width 66 height 14
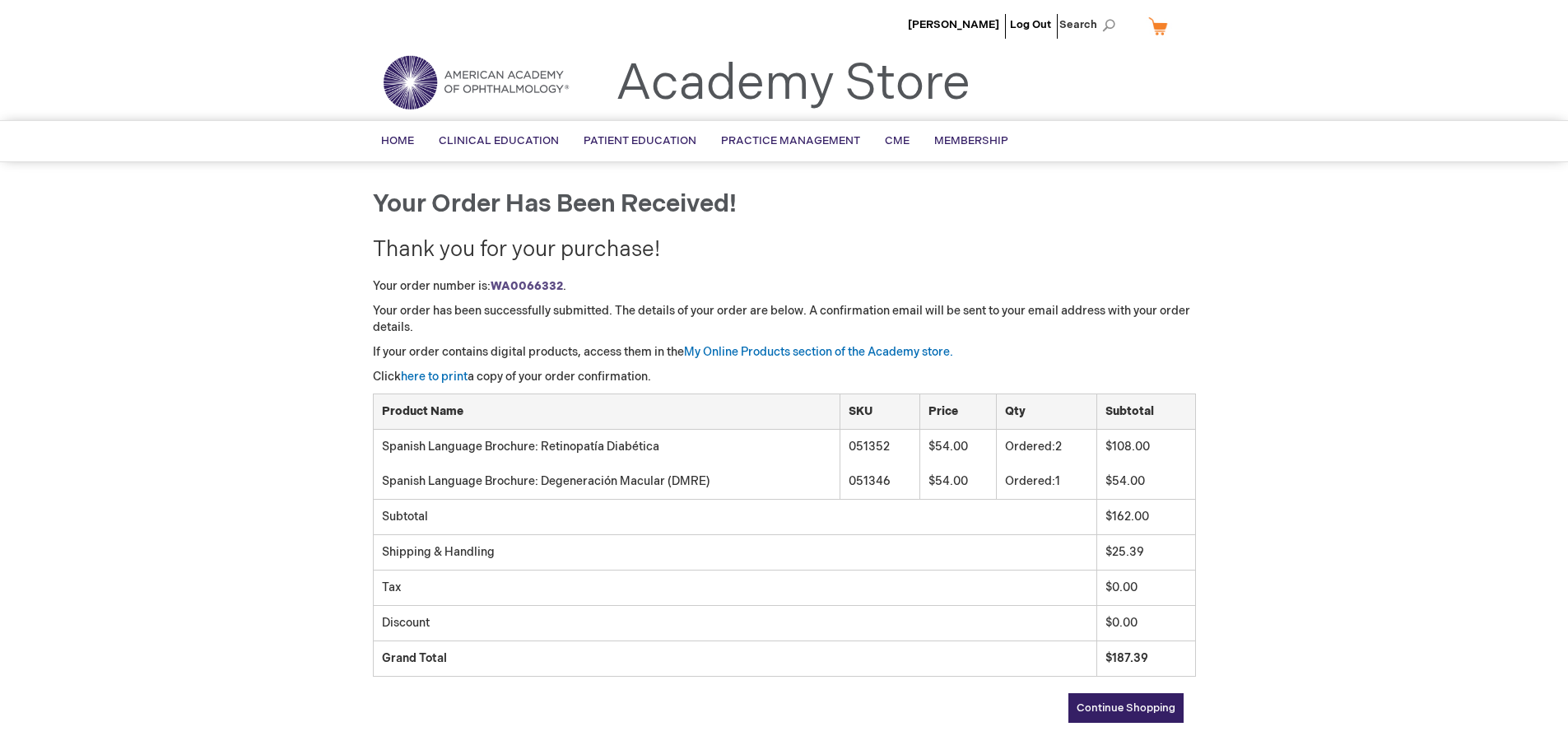
click at [1047, 31] on li "Log Out" at bounding box center [1031, 25] width 49 height 49
click at [1030, 24] on link "Log Out" at bounding box center [1031, 25] width 41 height 14
